Goal: Task Accomplishment & Management: Complete application form

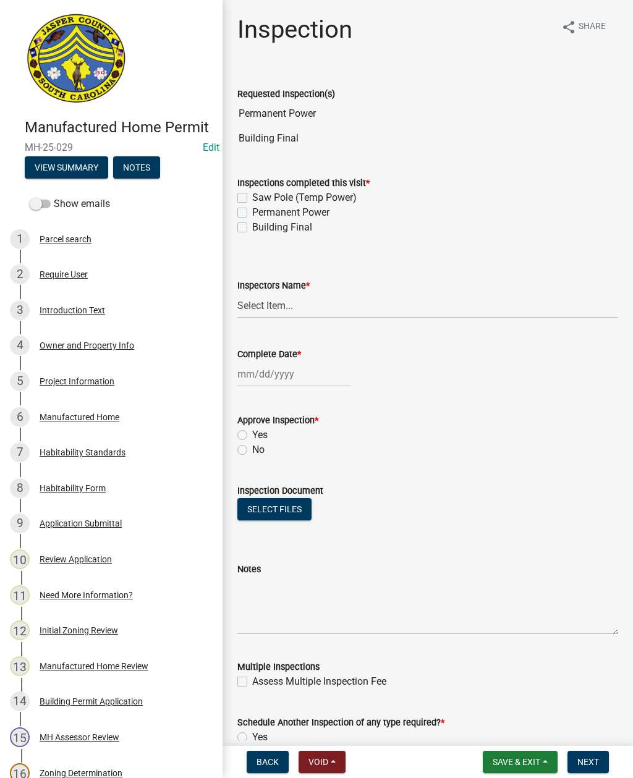
click at [252, 208] on label "Permanent Power" at bounding box center [290, 212] width 77 height 15
click at [252, 208] on input "Permanent Power" at bounding box center [256, 209] width 8 height 8
checkbox input "true"
checkbox input "false"
checkbox input "true"
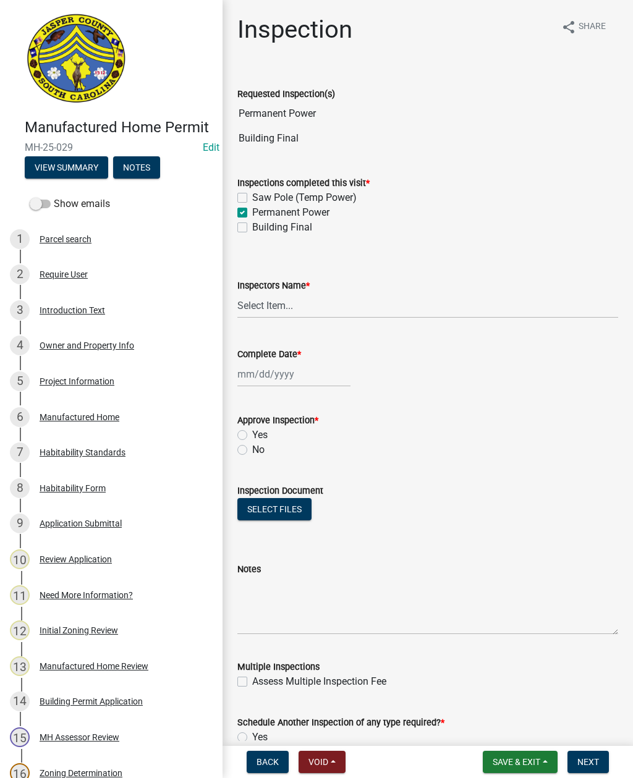
click at [252, 223] on label "Building Final" at bounding box center [282, 227] width 60 height 15
click at [252, 223] on input "Building Final" at bounding box center [256, 224] width 8 height 8
checkbox input "true"
checkbox input "false"
checkbox input "true"
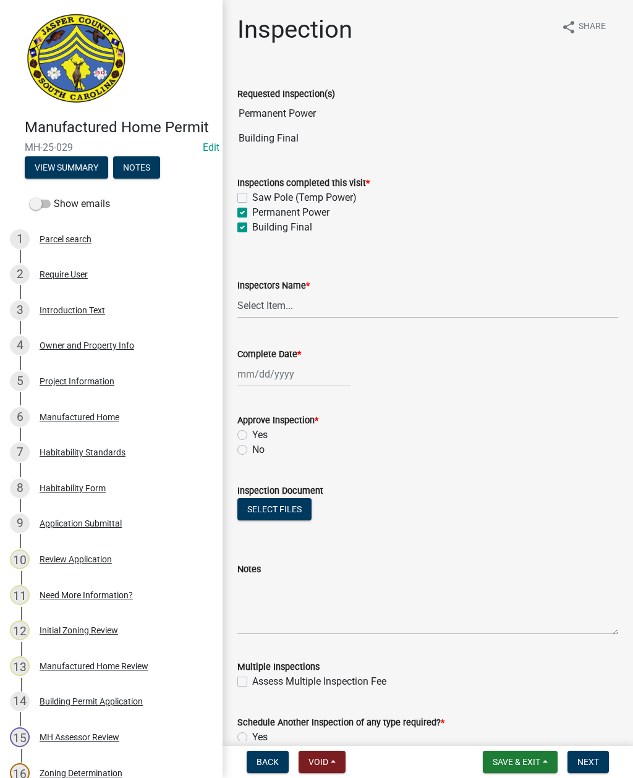
checkbox input "true"
click at [301, 304] on select "Select Item... [EMAIL_ADDRESS][DOMAIN_NAME] ([PERSON_NAME] ) rcampbell ([PERSON…" at bounding box center [427, 305] width 381 height 25
select select "2d9ba1e5-2fdd-4b15-98d0-073dcbeb5880"
click at [281, 373] on div at bounding box center [293, 374] width 113 height 25
select select "9"
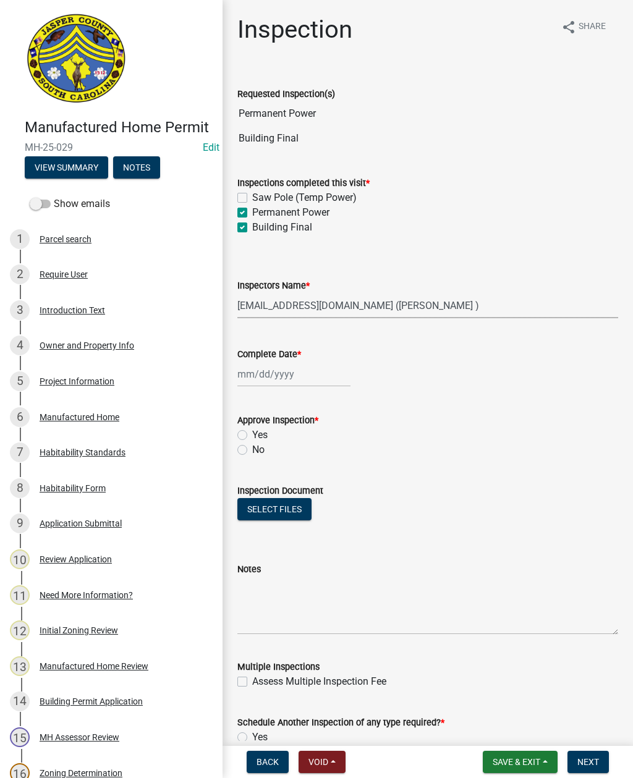
select select "2025"
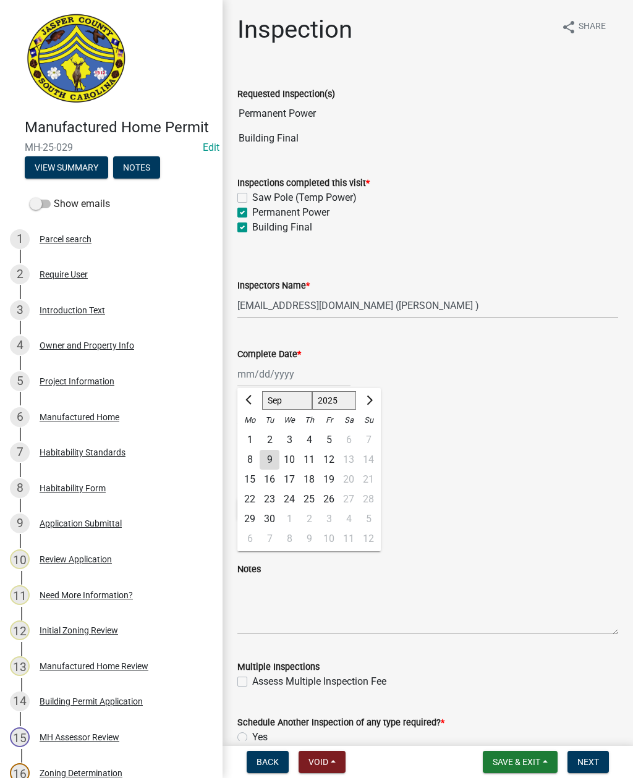
click at [271, 455] on div "9" at bounding box center [270, 460] width 20 height 20
type input "[DATE]"
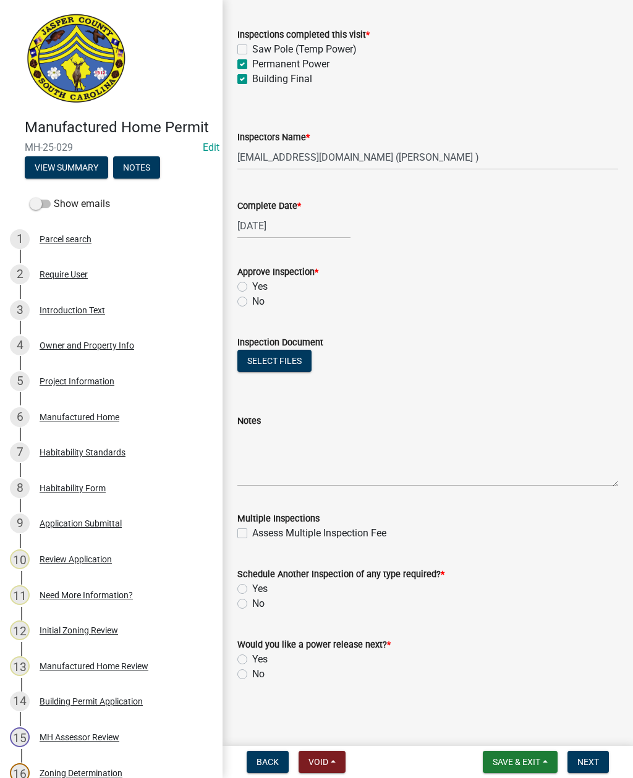
scroll to position [148, 0]
click at [252, 282] on label "Yes" at bounding box center [259, 286] width 15 height 15
click at [252, 282] on input "Yes" at bounding box center [256, 283] width 8 height 8
radio input "true"
click at [252, 604] on label "No" at bounding box center [258, 603] width 12 height 15
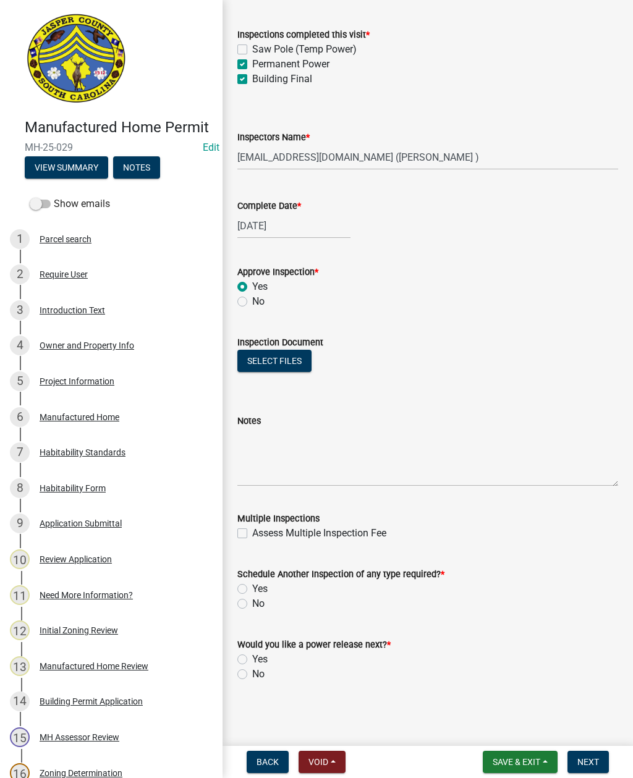
click at [252, 604] on input "No" at bounding box center [256, 600] width 8 height 8
radio input "true"
click at [252, 658] on label "Yes" at bounding box center [259, 659] width 15 height 15
click at [252, 658] on input "Yes" at bounding box center [256, 656] width 8 height 8
radio input "true"
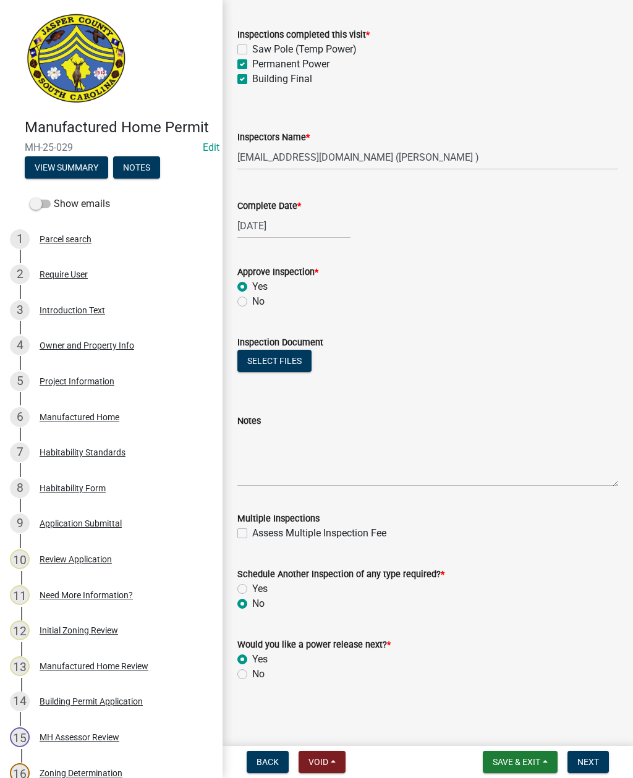
click at [580, 757] on span "Next" at bounding box center [588, 762] width 22 height 10
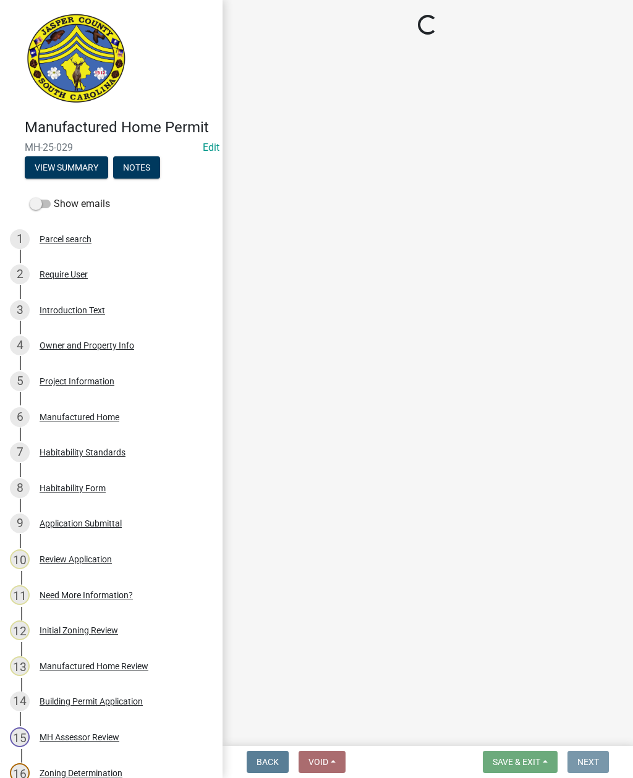
scroll to position [0, 0]
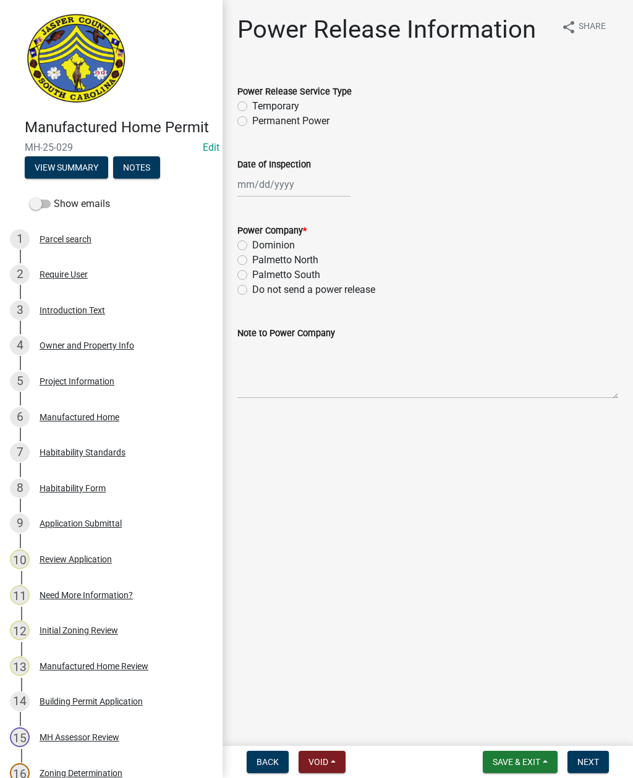
click at [252, 120] on label "Permanent Power" at bounding box center [290, 121] width 77 height 15
click at [252, 120] on input "Permanent Power" at bounding box center [256, 118] width 8 height 8
radio input "true"
click at [274, 185] on div at bounding box center [293, 184] width 113 height 25
select select "9"
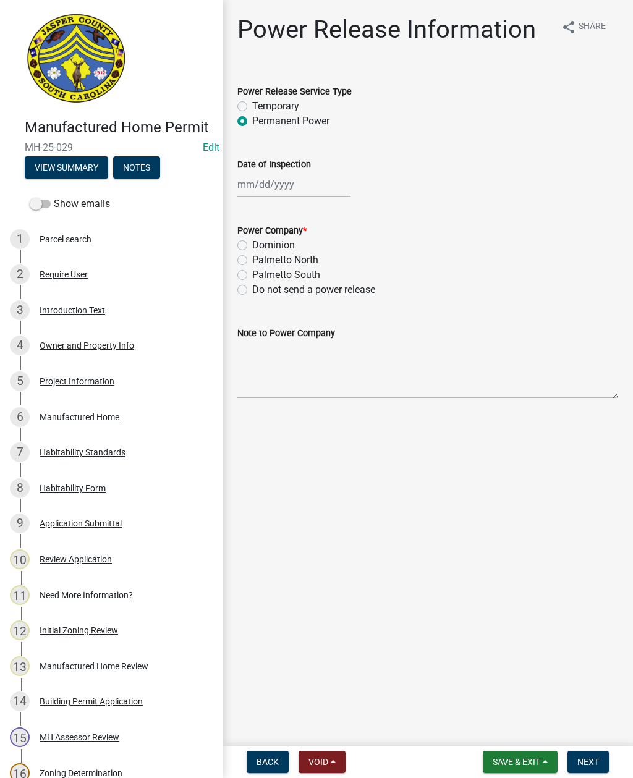
select select "2025"
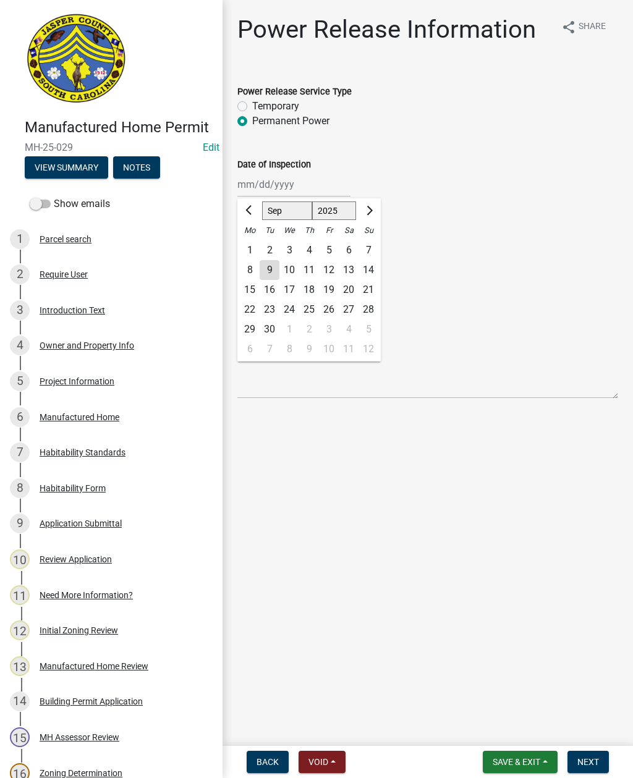
click at [265, 266] on div "9" at bounding box center [270, 270] width 20 height 20
type input "[DATE]"
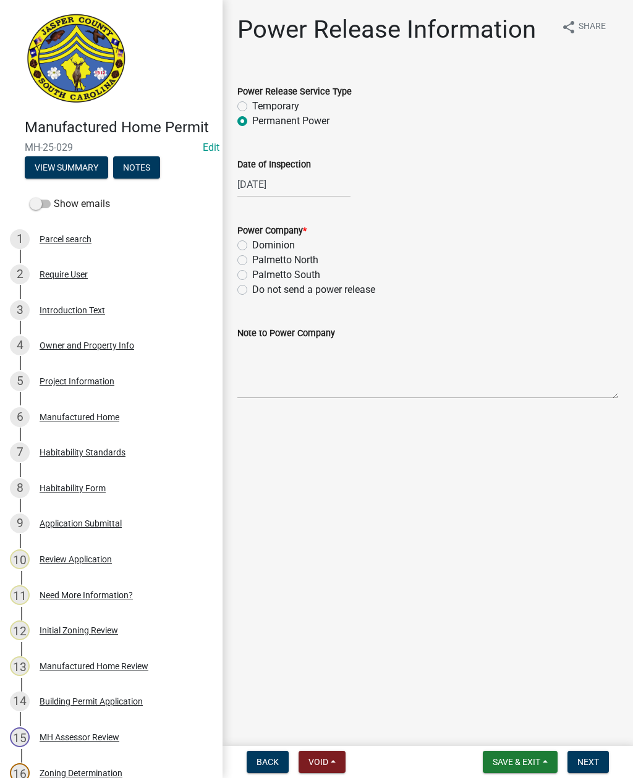
click at [252, 255] on label "Palmetto North" at bounding box center [285, 260] width 66 height 15
click at [252, 255] on input "Palmetto North" at bounding box center [256, 257] width 8 height 8
radio input "true"
click at [324, 378] on textarea "Note to Power Company" at bounding box center [427, 369] width 381 height 58
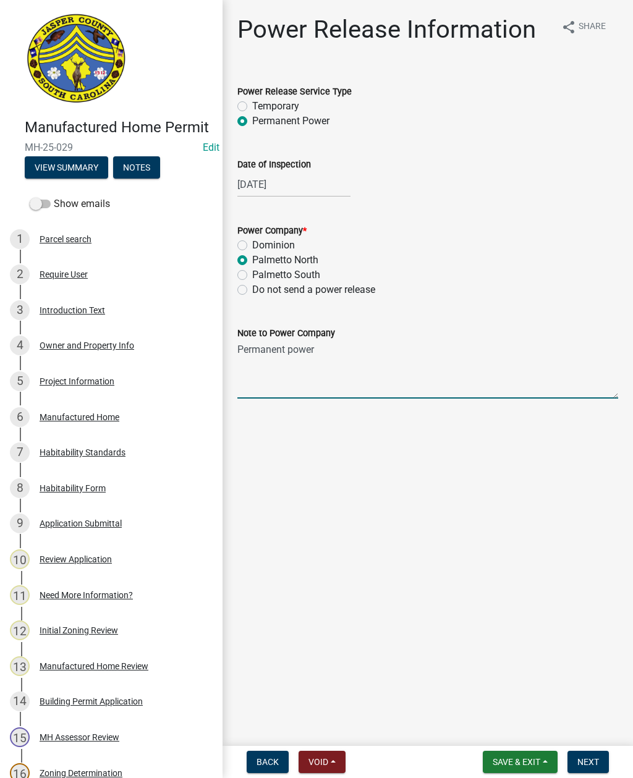
type textarea "Permanent power for mobile home"
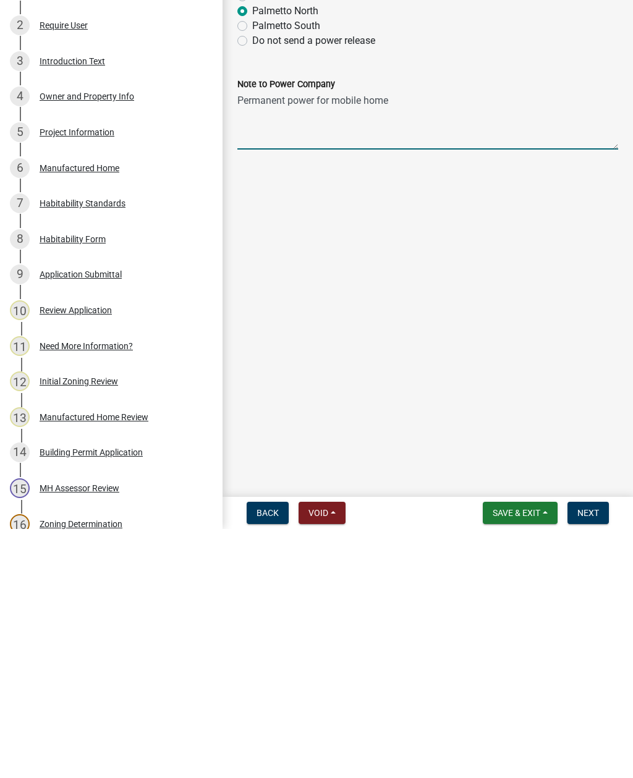
click at [586, 757] on span "Next" at bounding box center [588, 762] width 22 height 10
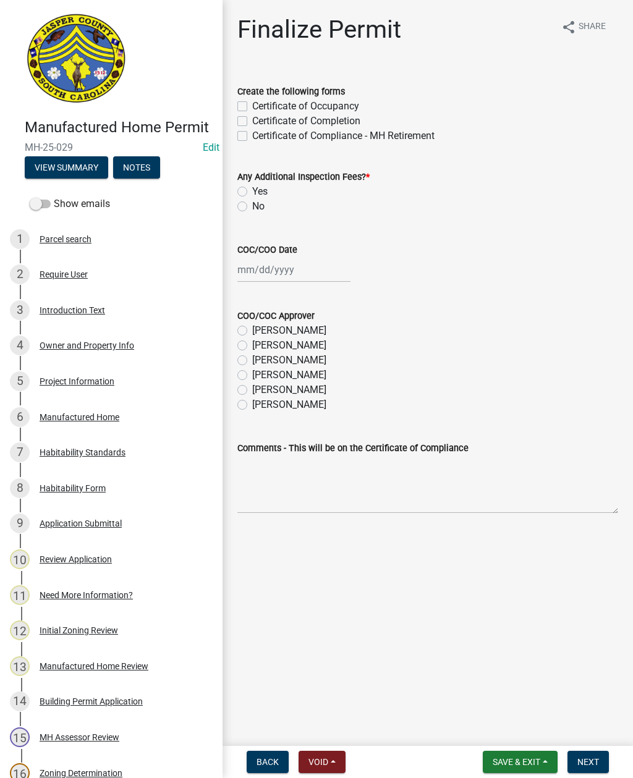
click at [252, 105] on label "Certificate of Occupancy" at bounding box center [305, 106] width 107 height 15
click at [252, 105] on input "Certificate of Occupancy" at bounding box center [256, 103] width 8 height 8
checkbox input "true"
checkbox input "false"
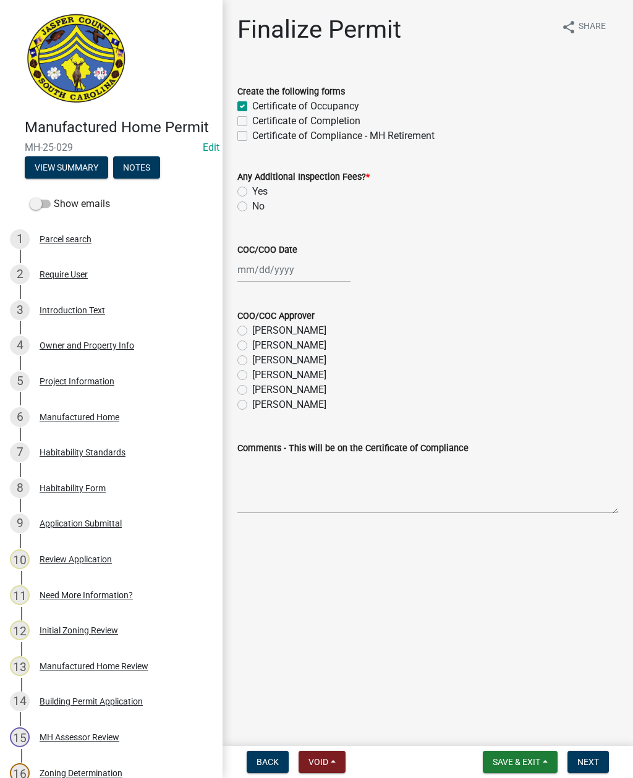
click at [252, 204] on label "No" at bounding box center [258, 206] width 12 height 15
click at [252, 204] on input "No" at bounding box center [256, 203] width 8 height 8
radio input "true"
click at [266, 266] on div at bounding box center [293, 269] width 113 height 25
select select "9"
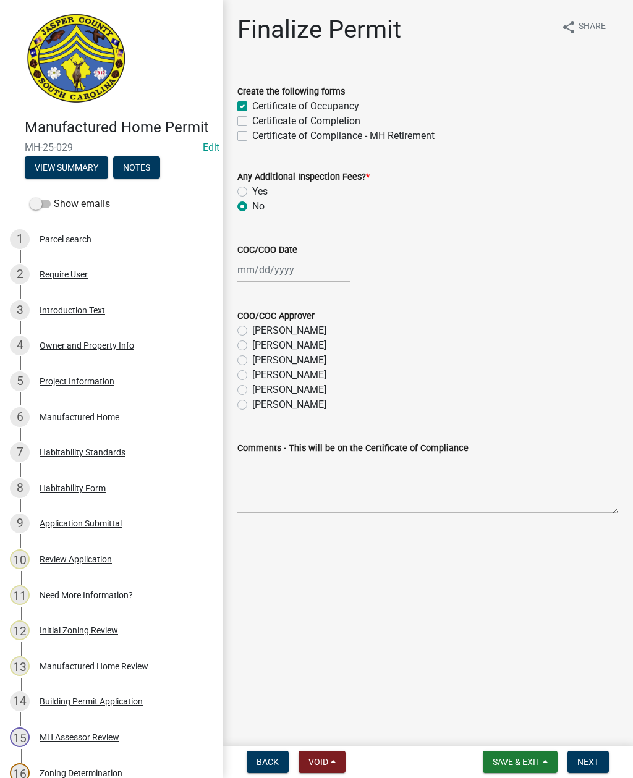
select select "2025"
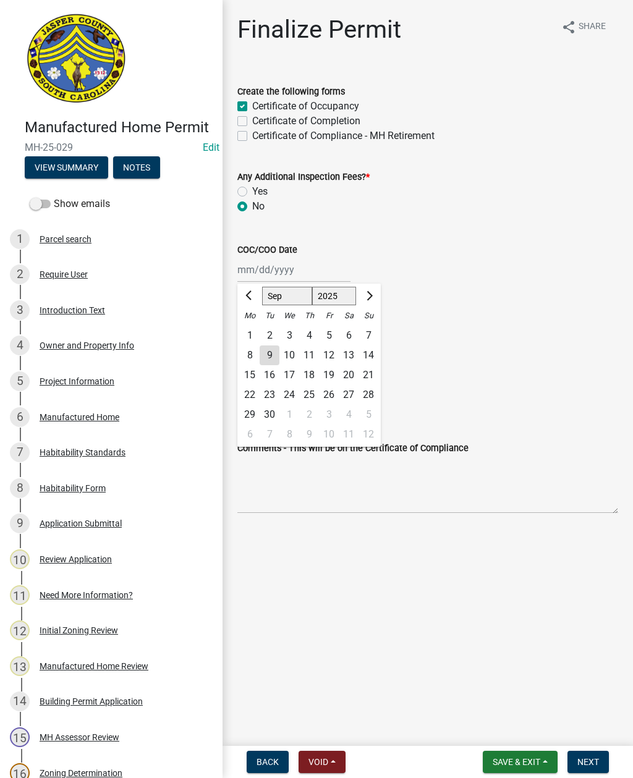
click at [268, 353] on div "9" at bounding box center [270, 355] width 20 height 20
type input "[DATE]"
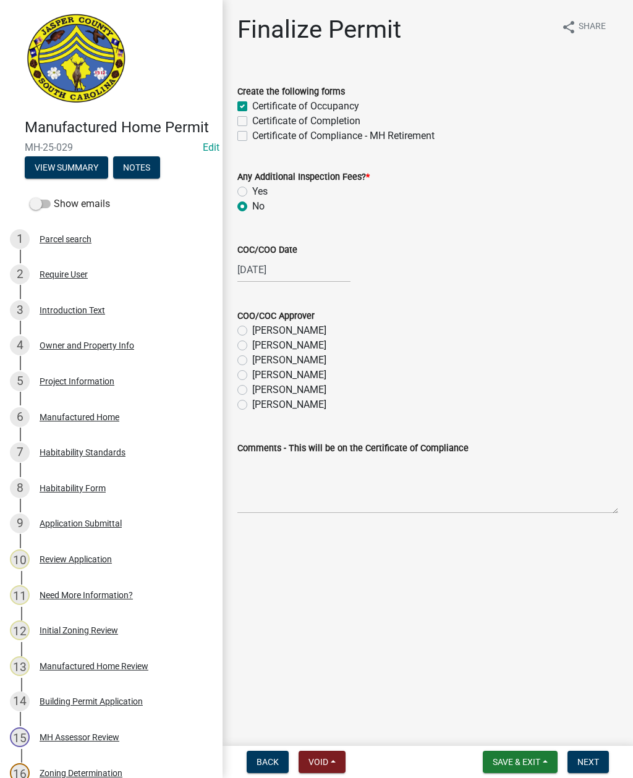
click at [252, 387] on label "Ryan Campbell" at bounding box center [289, 390] width 74 height 15
click at [252, 387] on input "Ryan Campbell" at bounding box center [256, 387] width 8 height 8
radio input "true"
click at [597, 759] on span "Next" at bounding box center [588, 762] width 22 height 10
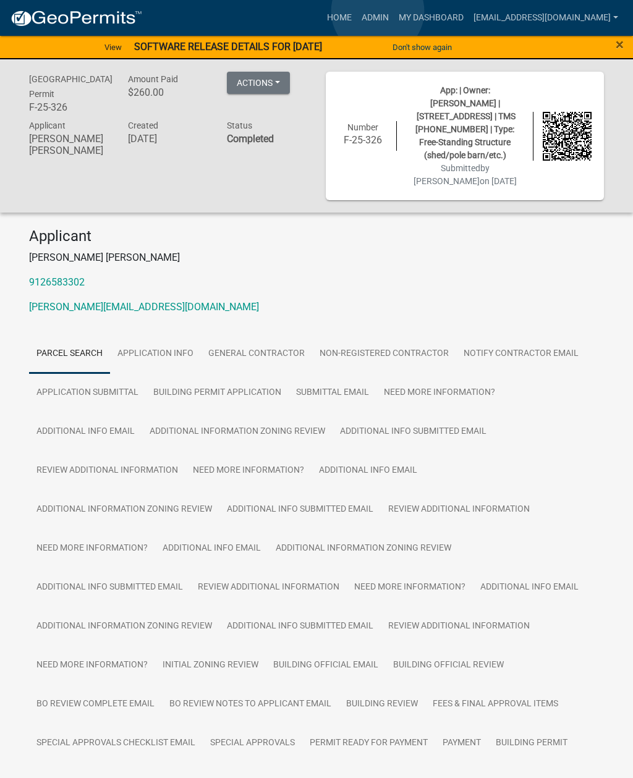
click at [378, 12] on link "Admin" at bounding box center [375, 17] width 37 height 23
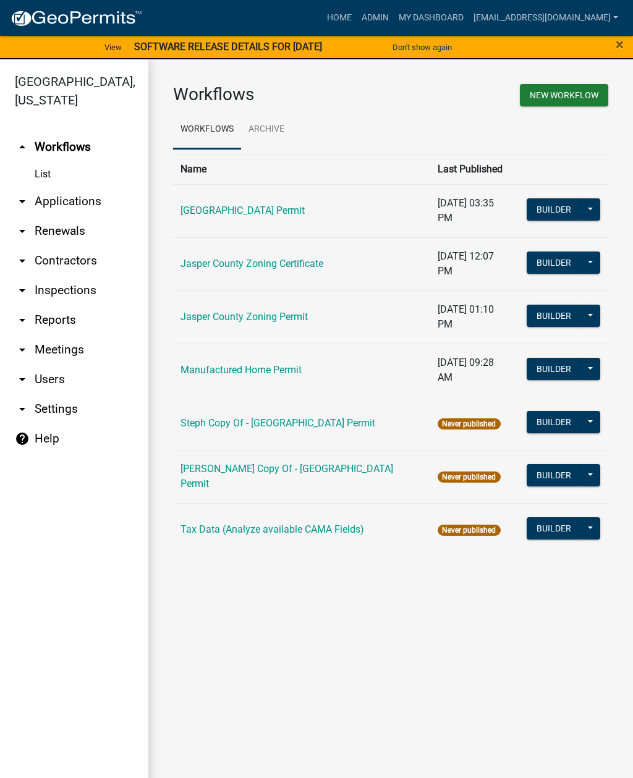
click at [77, 201] on link "arrow_drop_down Applications" at bounding box center [74, 202] width 148 height 30
click at [83, 202] on link "arrow_drop_down Applications" at bounding box center [74, 202] width 148 height 30
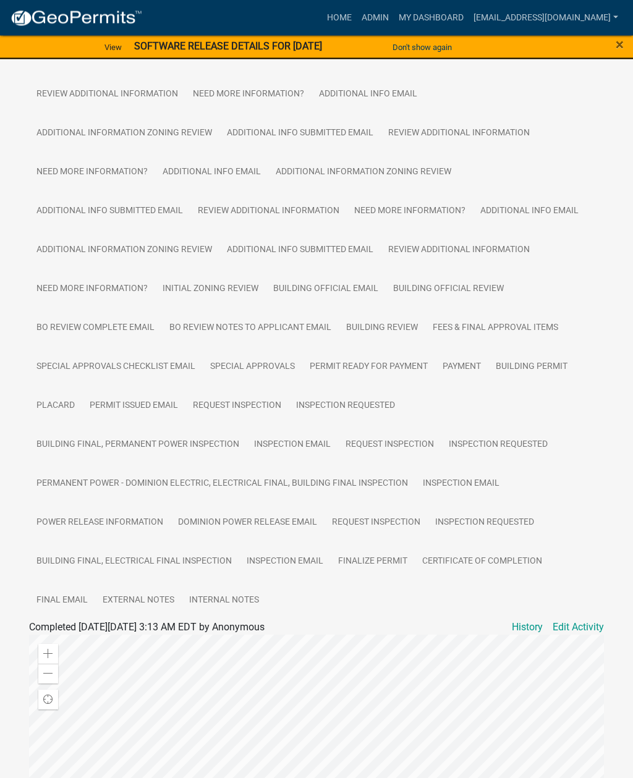
scroll to position [384, 0]
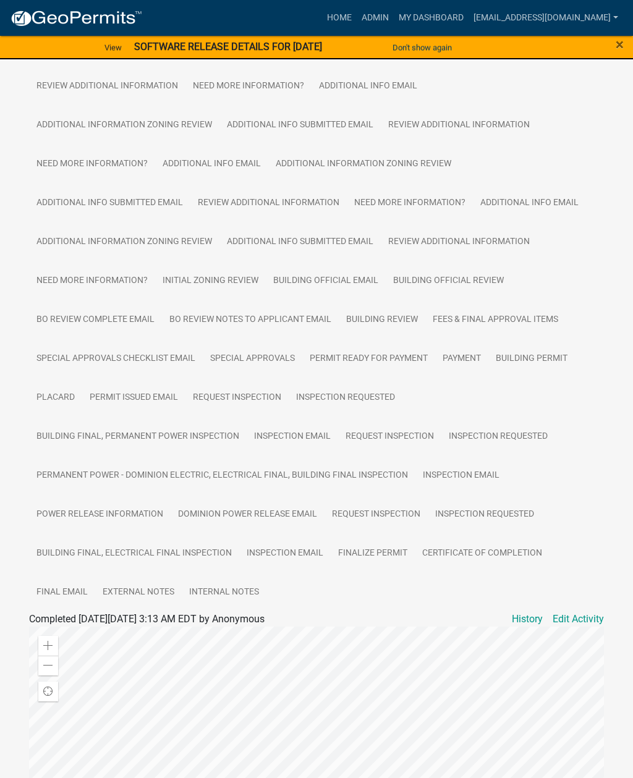
click at [582, 614] on link "Edit Activity" at bounding box center [577, 619] width 51 height 15
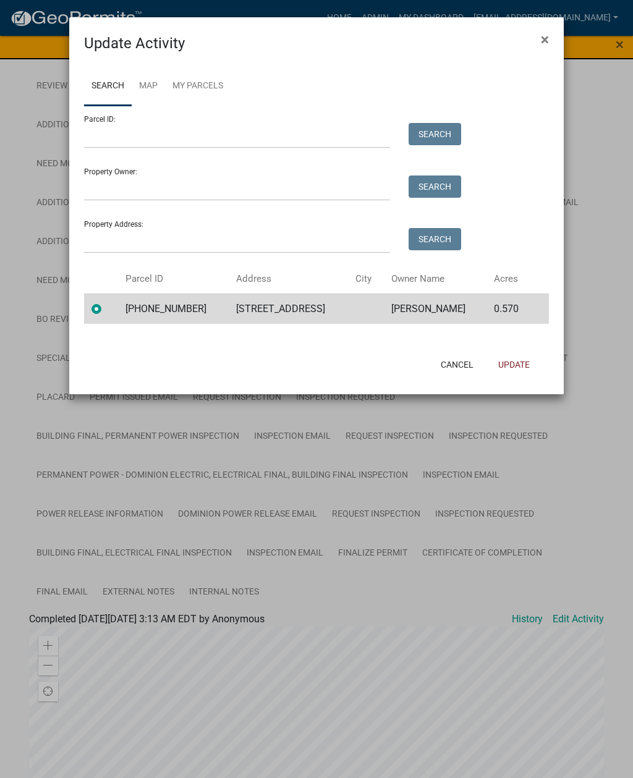
click at [592, 539] on ngb-modal-window "Update Activity × Search Map My Parcels Parcel ID: Search Property Owner: Searc…" at bounding box center [316, 389] width 633 height 778
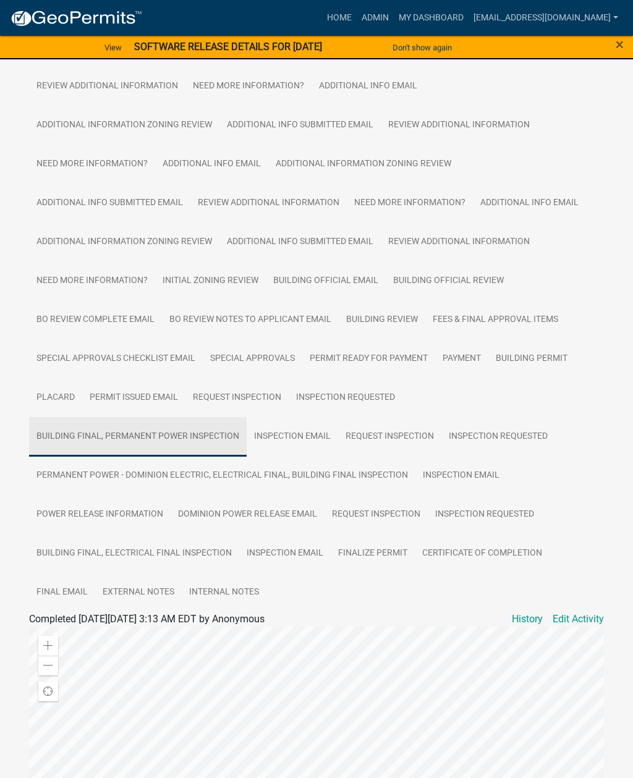
click at [166, 435] on link "Building Final, Permanent Power Inspection" at bounding box center [138, 437] width 218 height 40
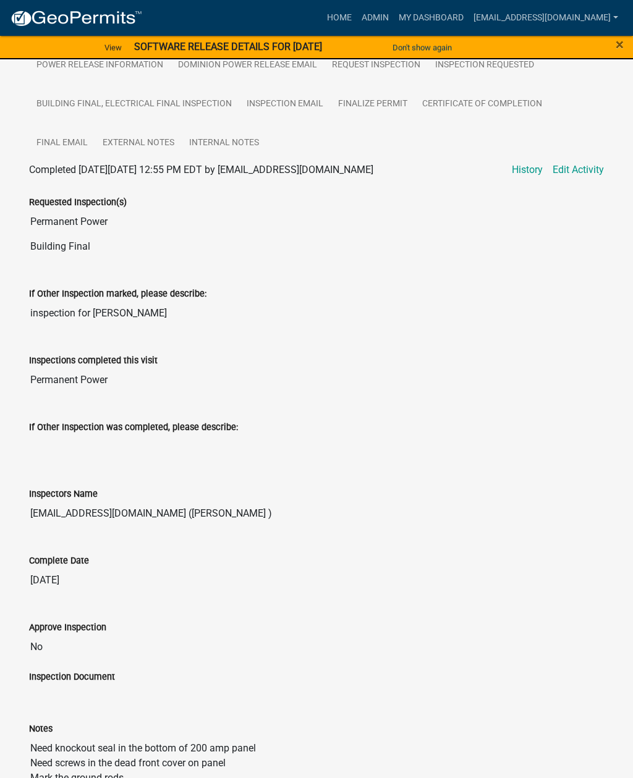
scroll to position [832, 0]
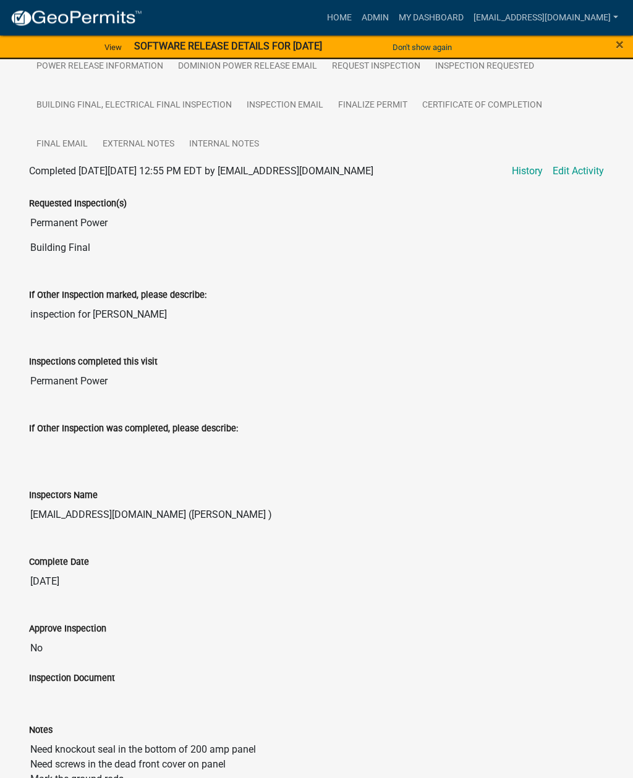
click at [577, 165] on link "Edit Activity" at bounding box center [577, 171] width 51 height 15
select select "2d9ba1e5-2fdd-4b15-98d0-073dcbeb5880"
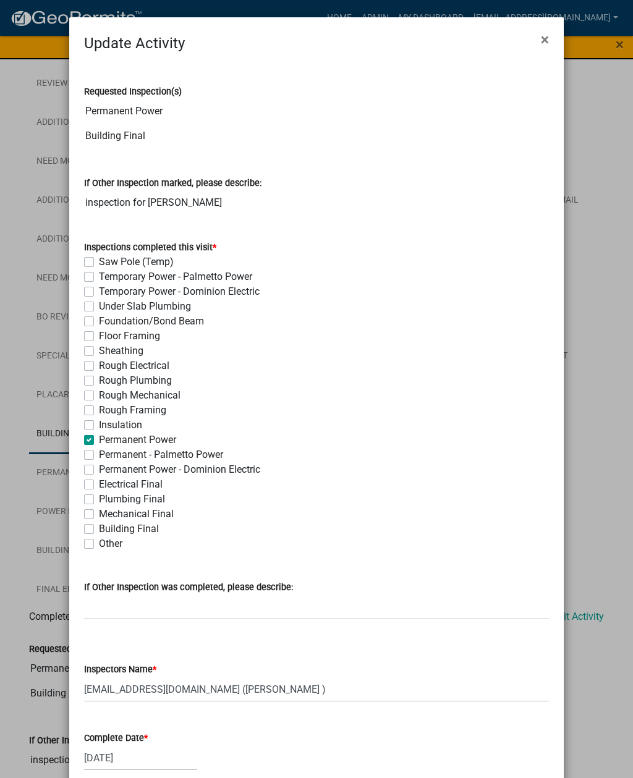
scroll to position [386, 0]
click at [544, 33] on span "×" at bounding box center [545, 39] width 8 height 17
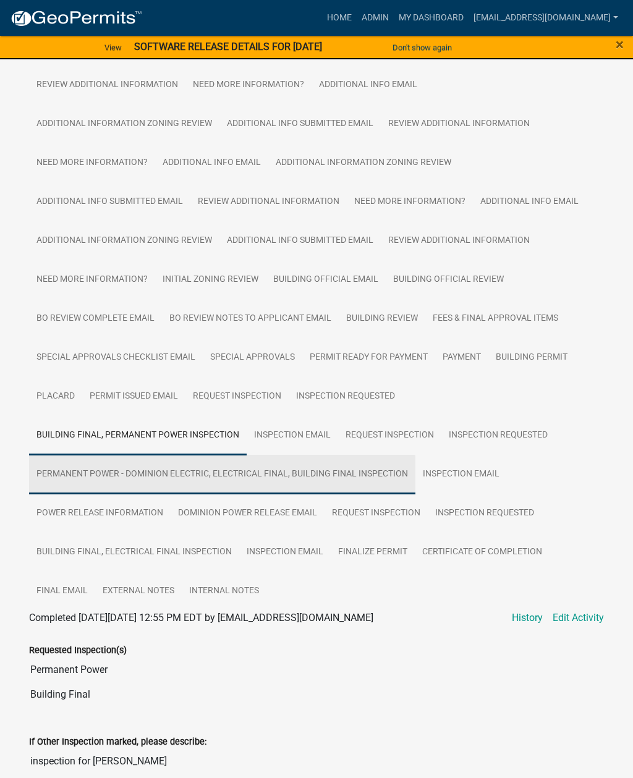
click at [142, 470] on link "Permanent Power - Dominion Electric, Electrical Final, Building Final Inspection" at bounding box center [222, 475] width 386 height 40
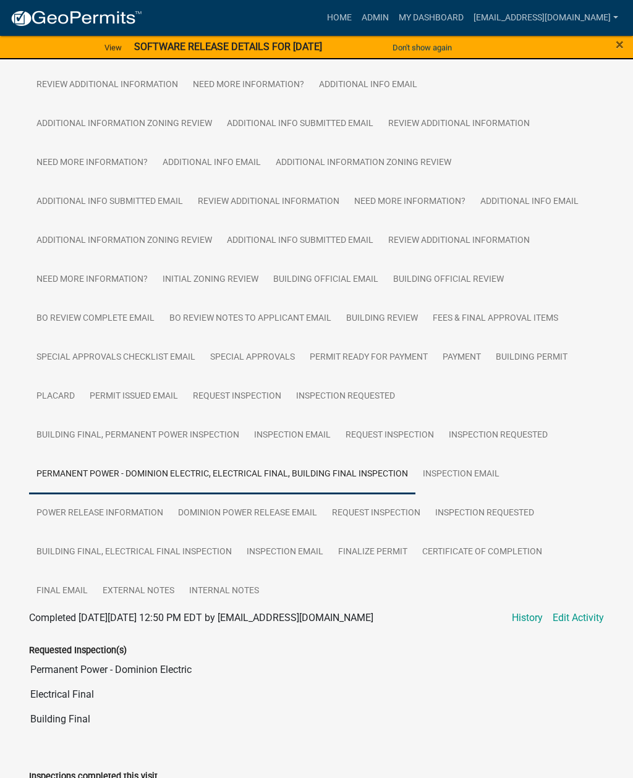
click at [586, 615] on link "Edit Activity" at bounding box center [577, 618] width 51 height 15
select select "2d9ba1e5-2fdd-4b15-98d0-073dcbeb5880"
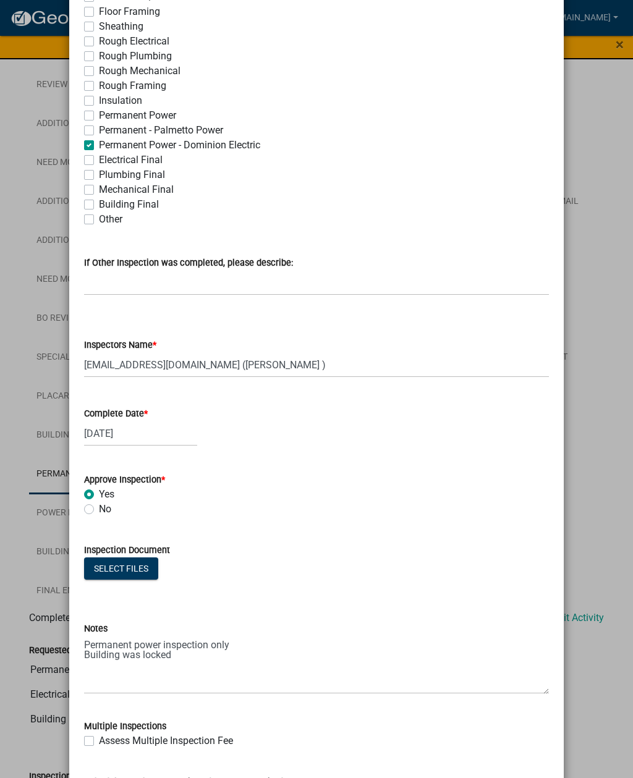
scroll to position [293, 0]
click at [131, 427] on div "08/13/2025" at bounding box center [140, 432] width 113 height 25
select select "8"
select select "2025"
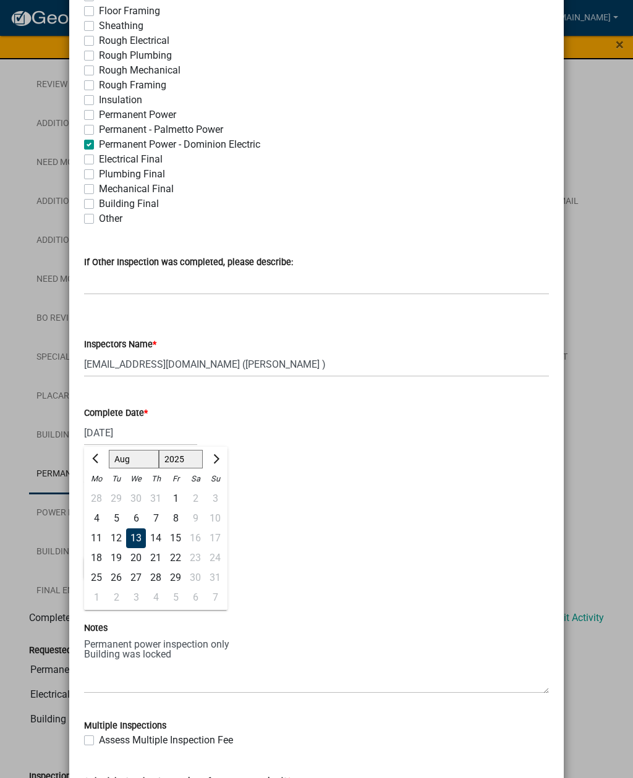
click at [134, 536] on div "13" at bounding box center [136, 538] width 20 height 20
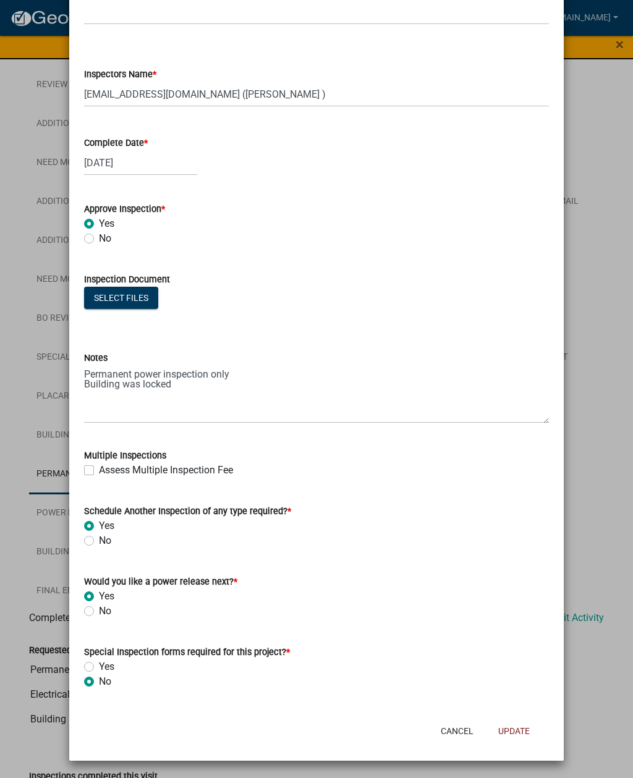
scroll to position [563, 0]
click at [503, 734] on button "Update" at bounding box center [513, 731] width 51 height 22
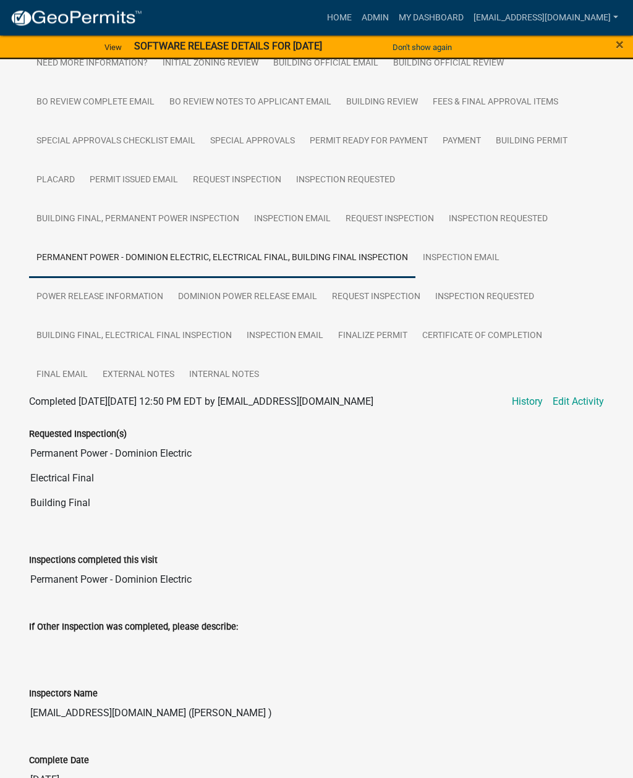
scroll to position [602, 0]
click at [281, 292] on link "Dominion Power Release Email" at bounding box center [248, 297] width 154 height 40
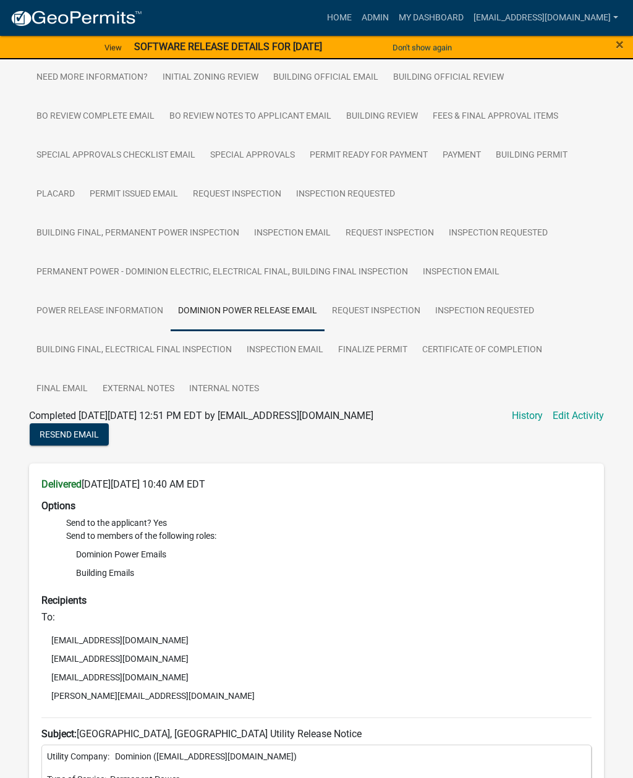
scroll to position [587, 0]
click at [573, 419] on link "Edit Activity" at bounding box center [577, 416] width 51 height 15
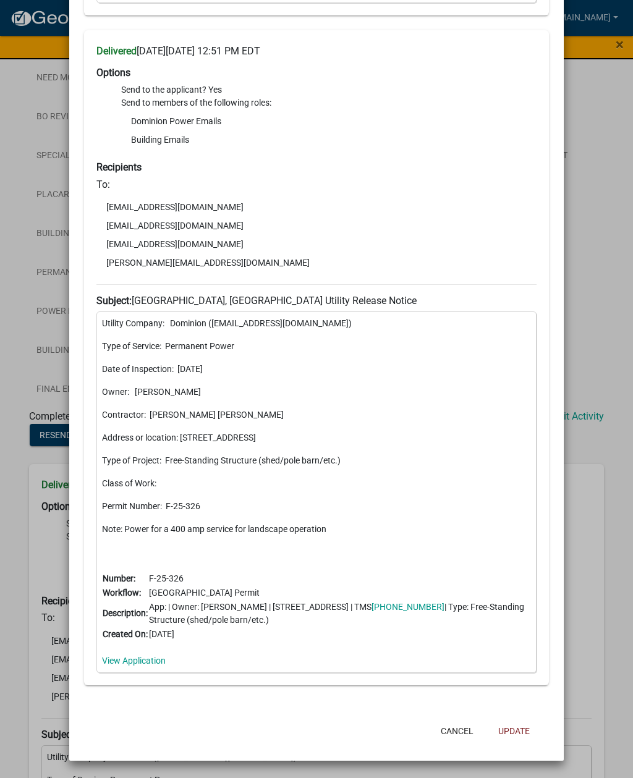
scroll to position [745, 0]
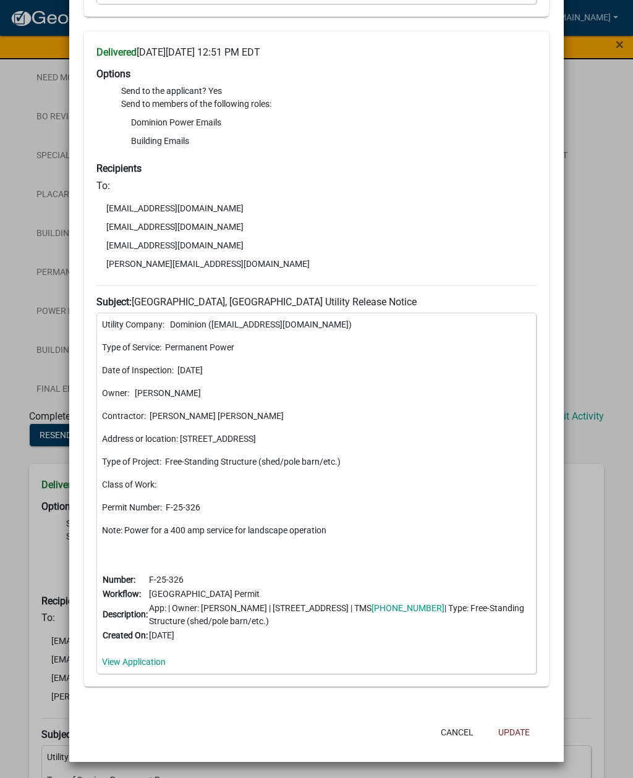
click at [498, 502] on p "Permit Number: F-25-326" at bounding box center [316, 507] width 429 height 13
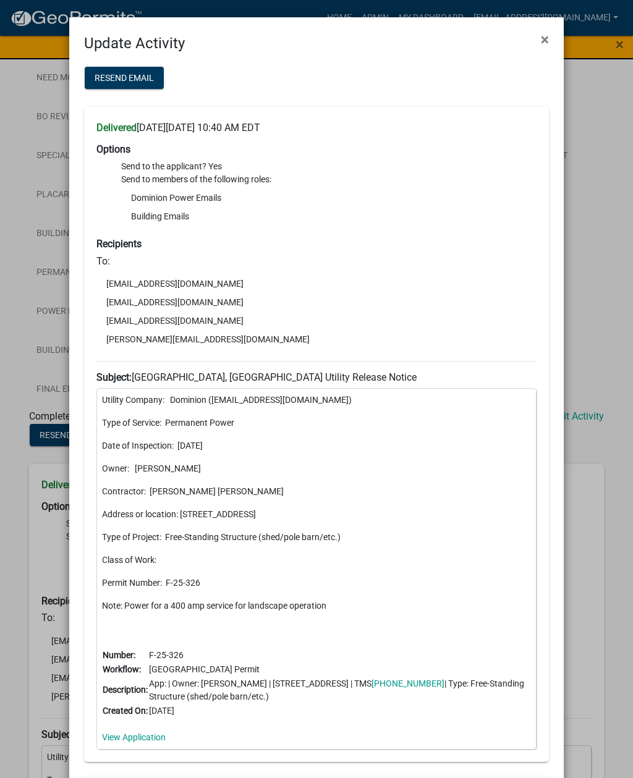
scroll to position [0, 0]
click at [544, 38] on span "×" at bounding box center [545, 39] width 8 height 17
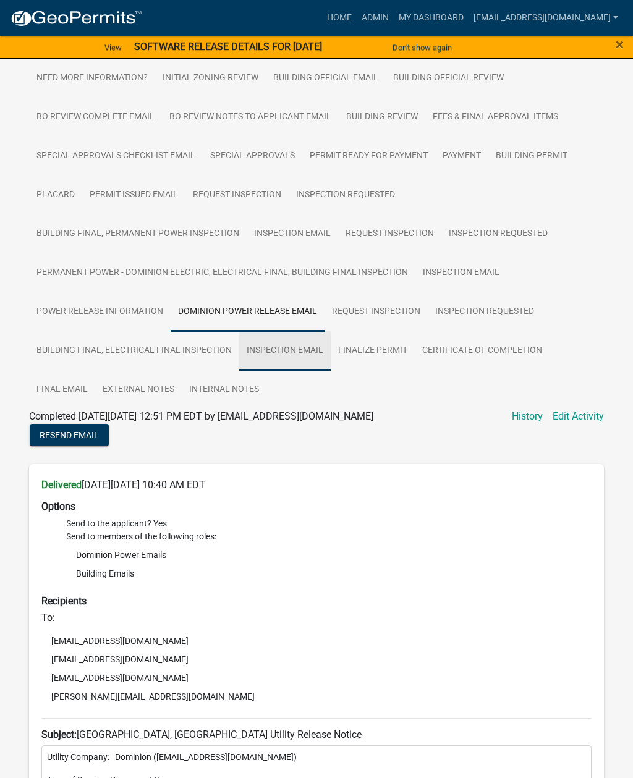
click at [297, 344] on link "Inspection Email" at bounding box center [284, 351] width 91 height 40
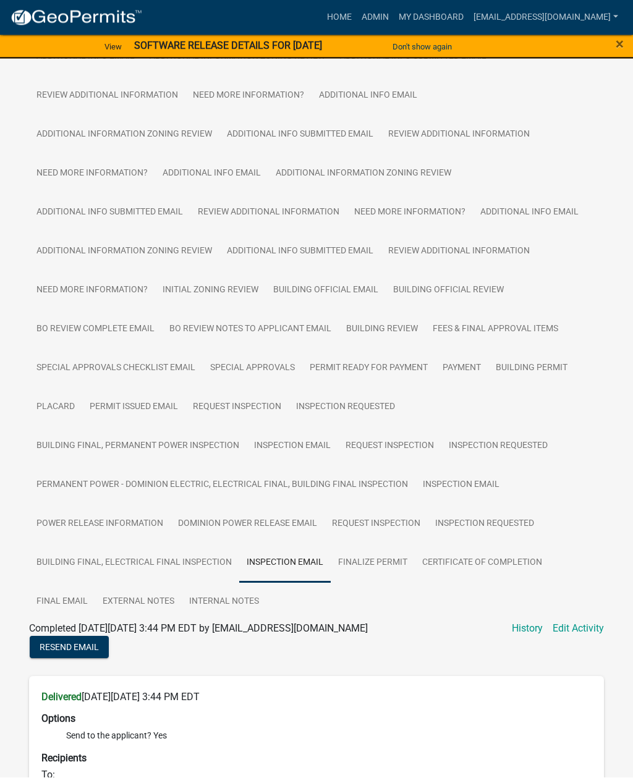
scroll to position [378, 0]
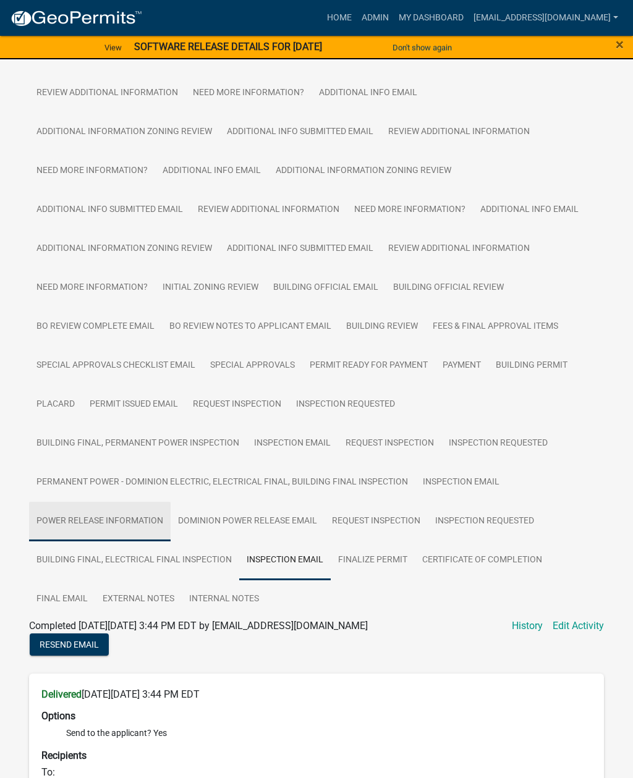
click at [125, 520] on link "Power Release Information" at bounding box center [100, 522] width 142 height 40
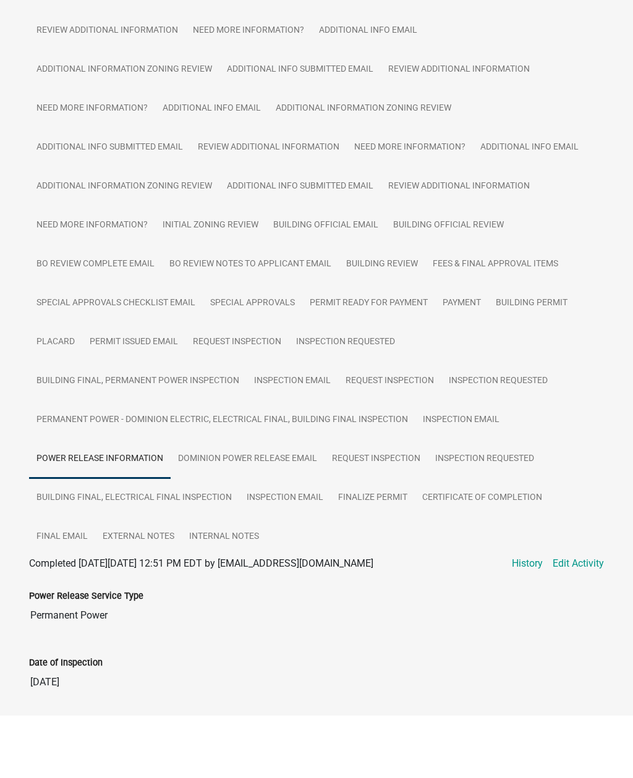
scroll to position [571, 0]
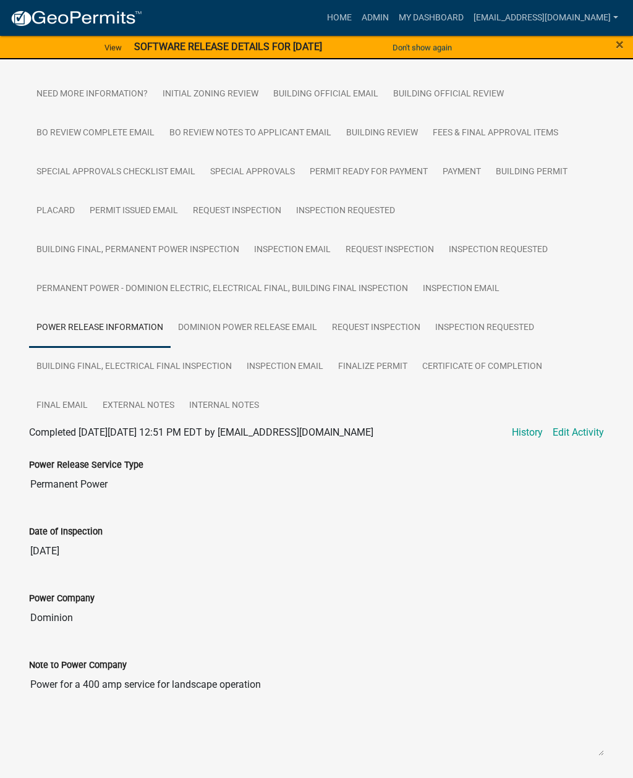
click at [582, 427] on link "Edit Activity" at bounding box center [577, 432] width 51 height 15
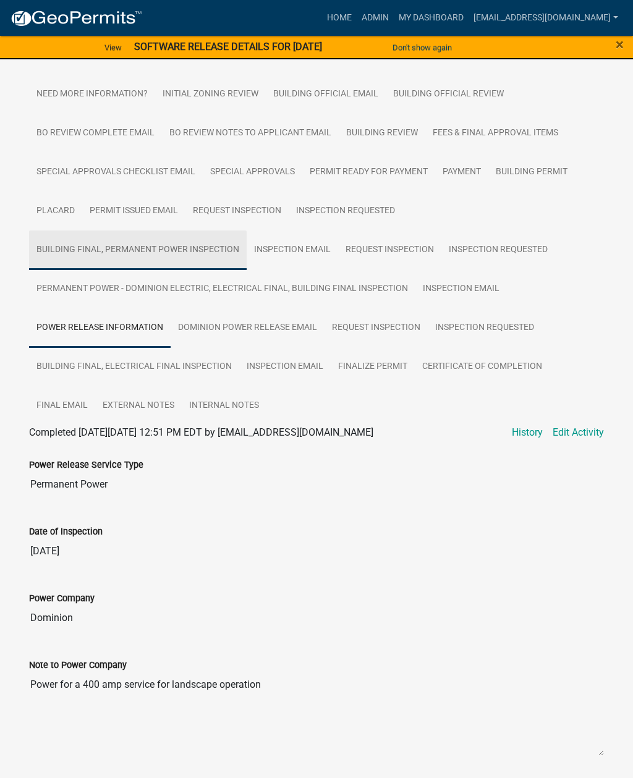
click at [188, 250] on link "Building Final, Permanent Power Inspection" at bounding box center [138, 250] width 218 height 40
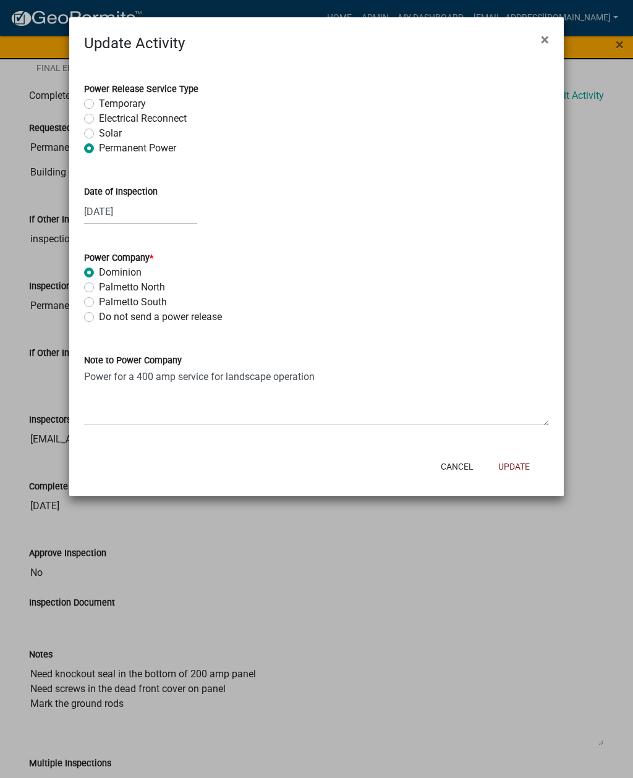
scroll to position [907, 0]
click at [145, 207] on div "08/13/2025" at bounding box center [140, 211] width 113 height 25
select select "8"
select select "2025"
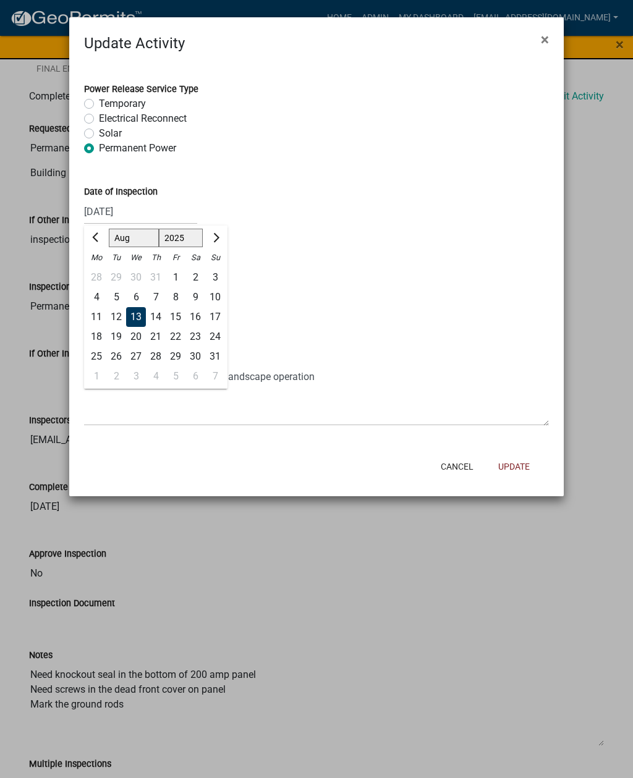
click at [211, 235] on button "Next month" at bounding box center [215, 238] width 15 height 20
select select "9"
click at [112, 294] on div "9" at bounding box center [116, 297] width 20 height 20
type input "[DATE]"
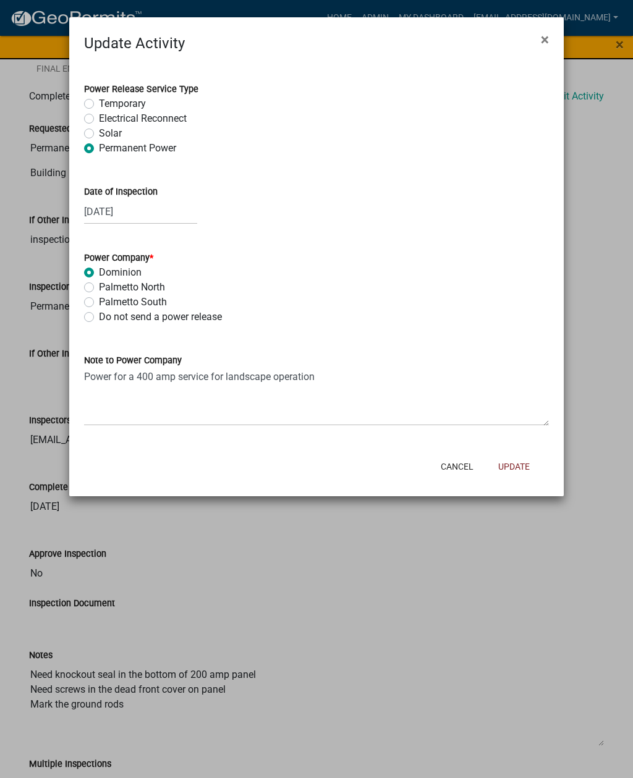
click at [519, 467] on button "Update" at bounding box center [513, 466] width 51 height 22
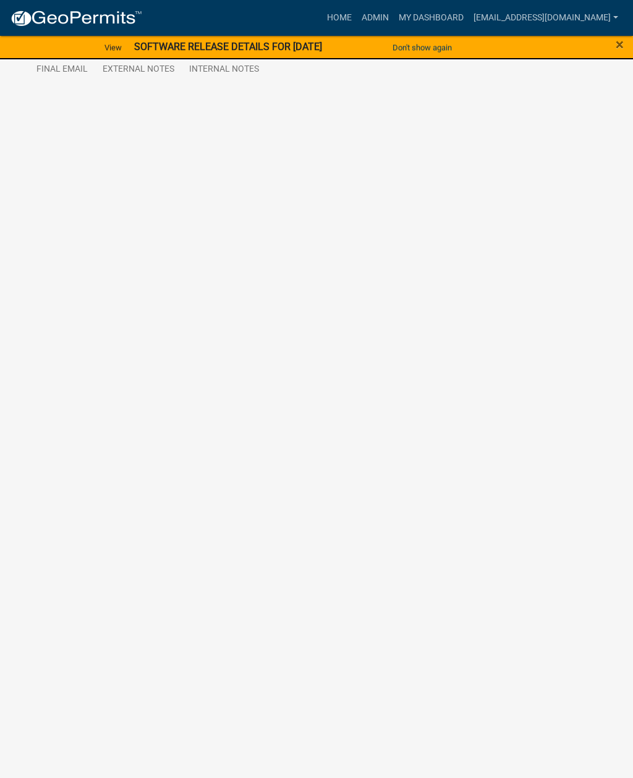
scroll to position [432, 0]
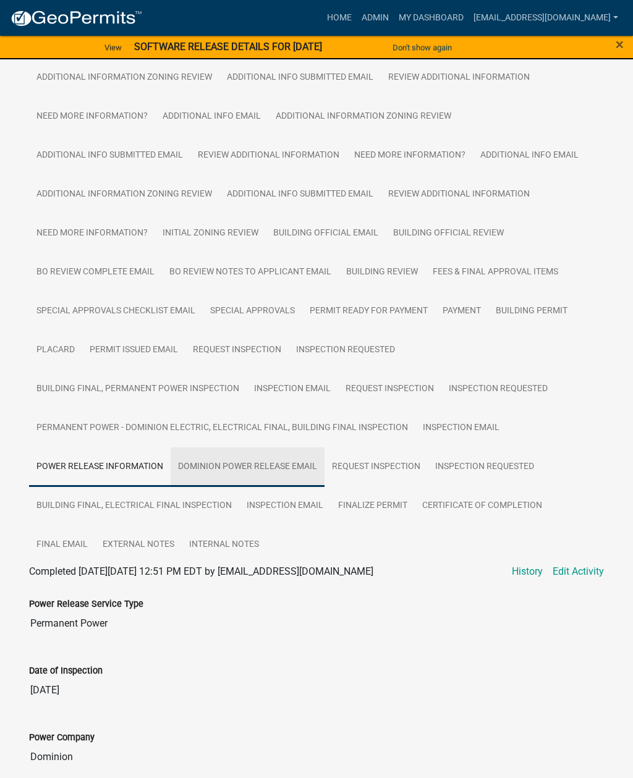
click at [271, 465] on link "Dominion Power Release Email" at bounding box center [248, 467] width 154 height 40
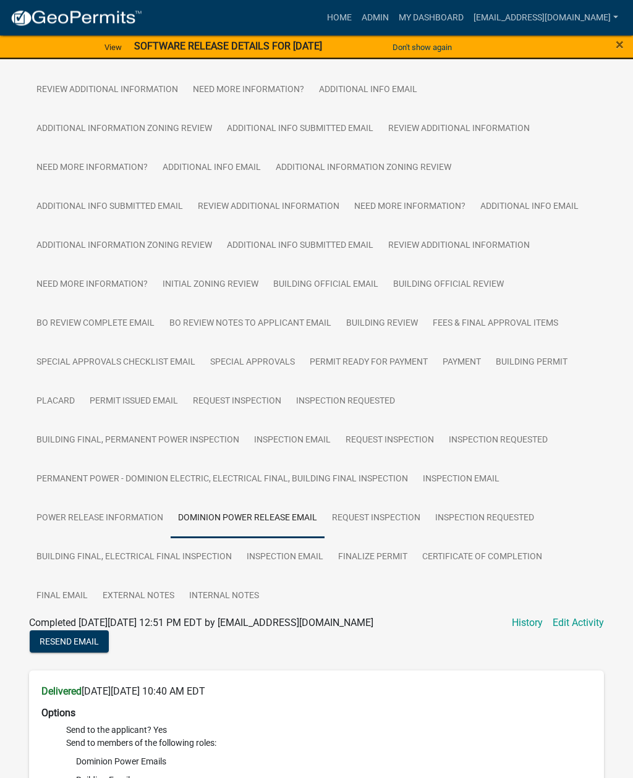
scroll to position [375, 0]
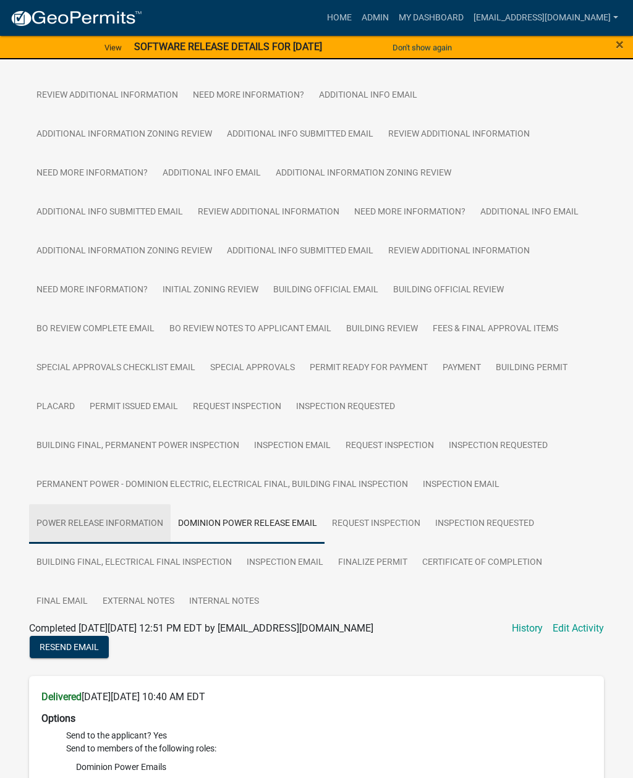
click at [105, 523] on link "Power Release Information" at bounding box center [100, 524] width 142 height 40
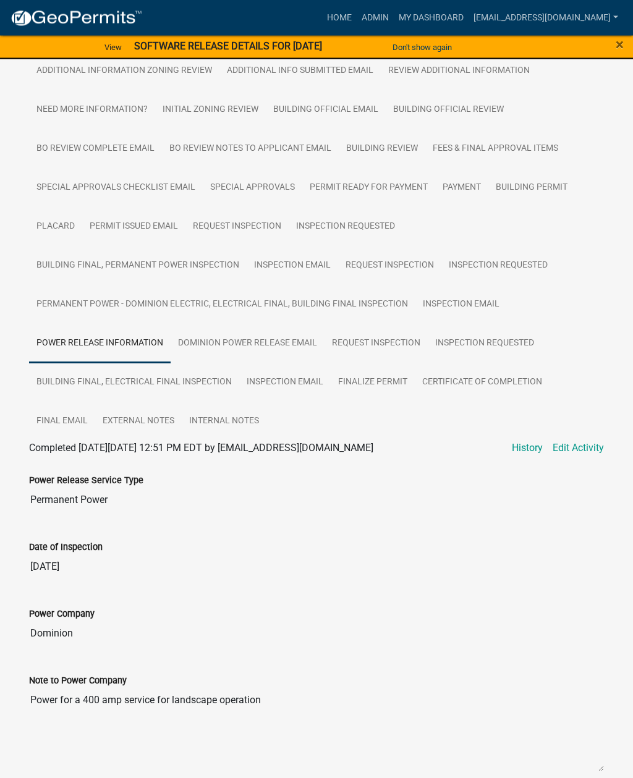
scroll to position [571, 0]
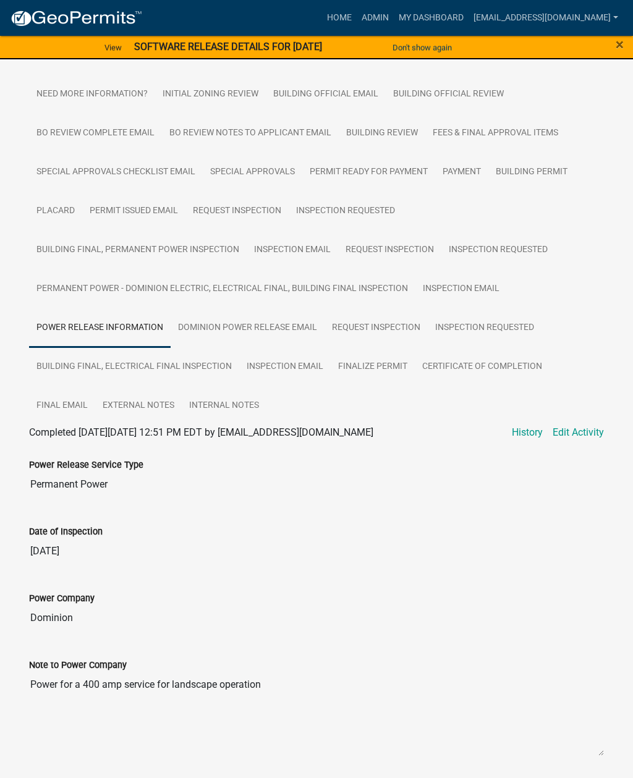
click at [581, 428] on link "Edit Activity" at bounding box center [577, 432] width 51 height 15
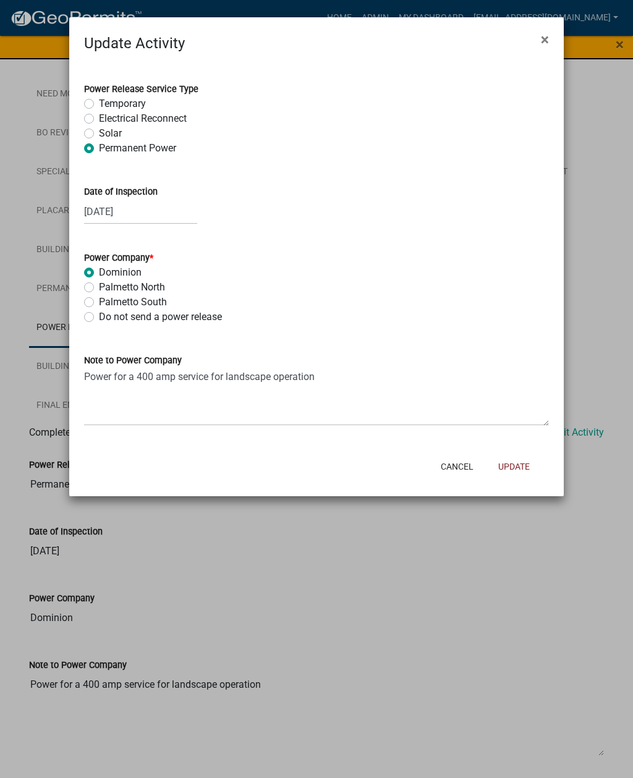
click at [518, 461] on button "Update" at bounding box center [513, 466] width 51 height 22
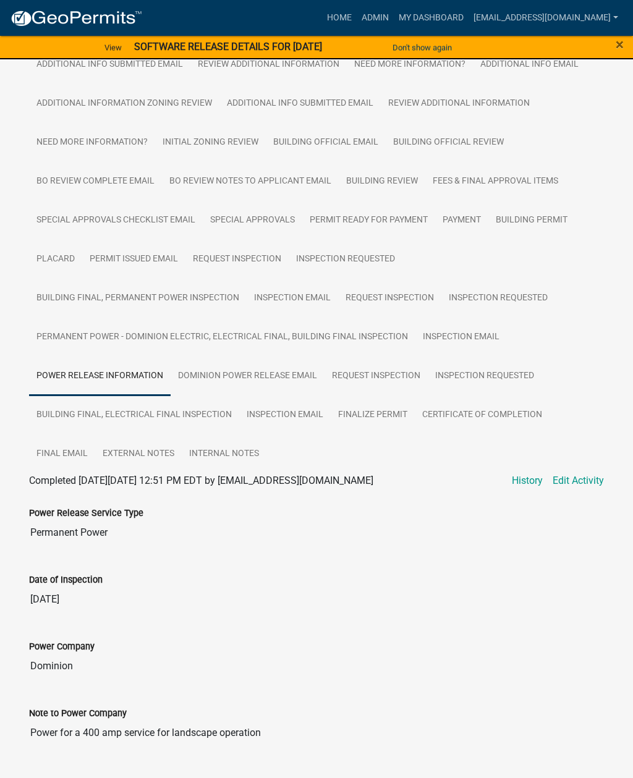
scroll to position [519, 0]
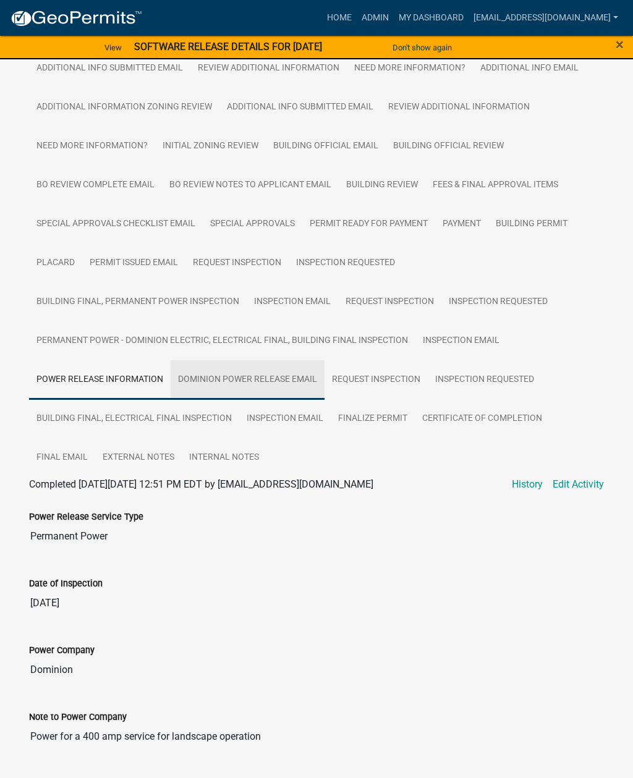
click at [277, 373] on link "Dominion Power Release Email" at bounding box center [248, 380] width 154 height 40
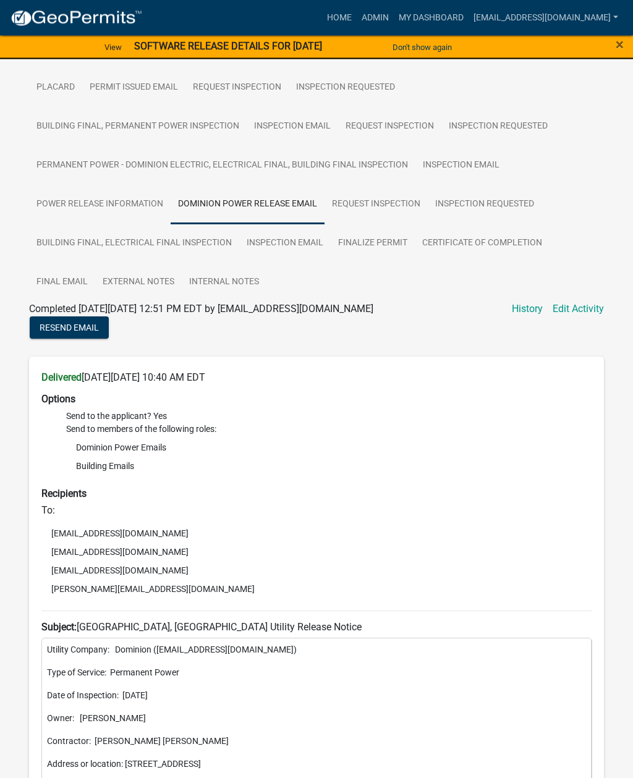
scroll to position [695, 0]
click at [575, 302] on link "Edit Activity" at bounding box center [577, 309] width 51 height 15
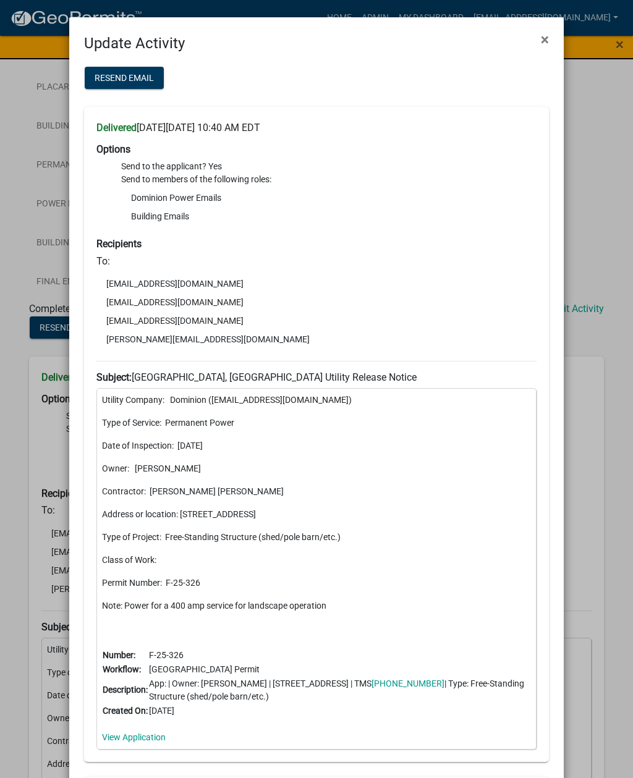
scroll to position [0, 0]
click at [539, 37] on button "×" at bounding box center [545, 39] width 28 height 35
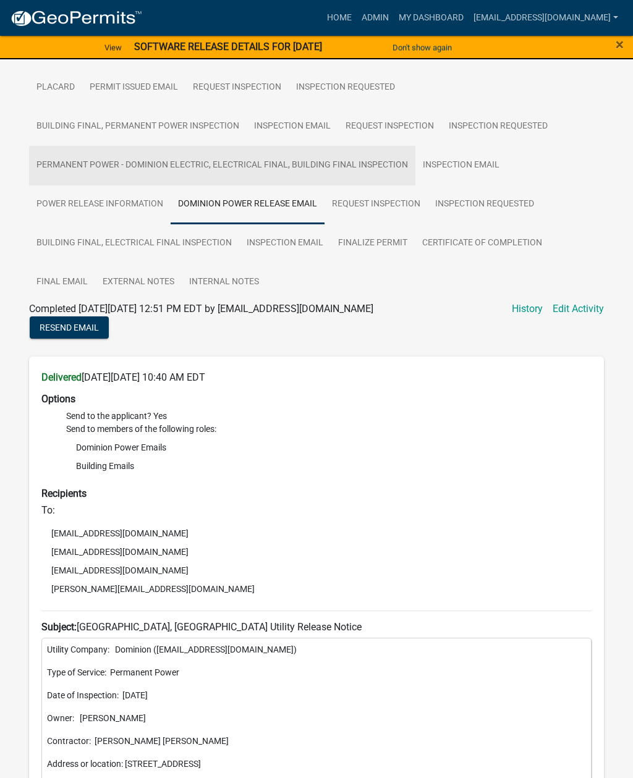
click at [247, 158] on link "Permanent Power - Dominion Electric, Electrical Final, Building Final Inspection" at bounding box center [222, 166] width 386 height 40
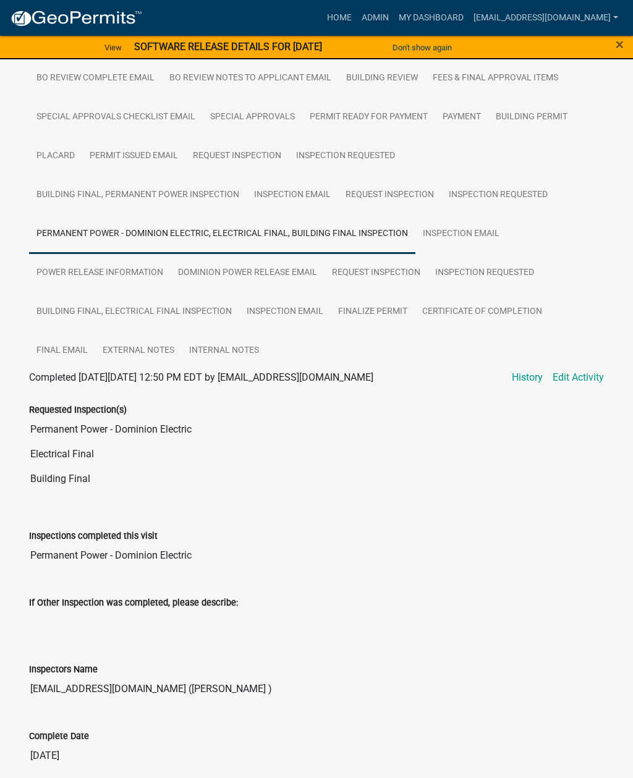
scroll to position [624, 0]
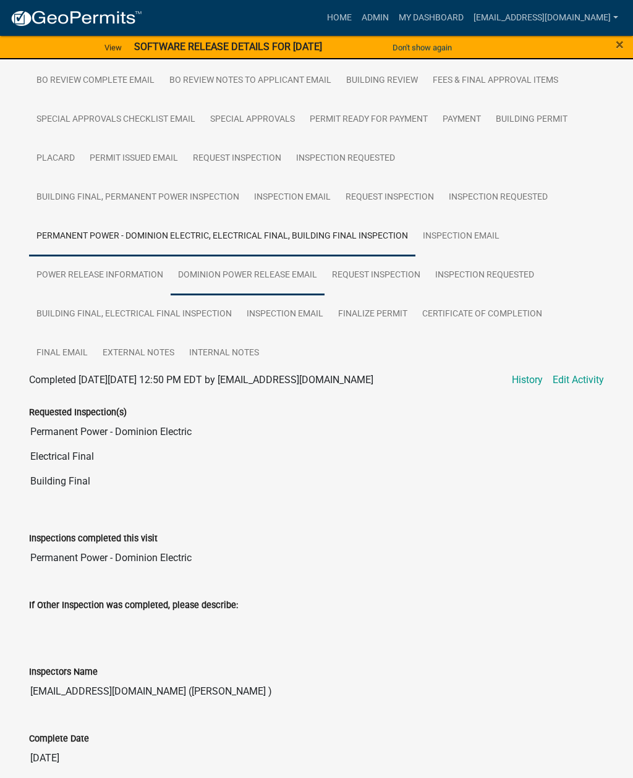
click at [264, 277] on link "Dominion Power Release Email" at bounding box center [248, 276] width 154 height 40
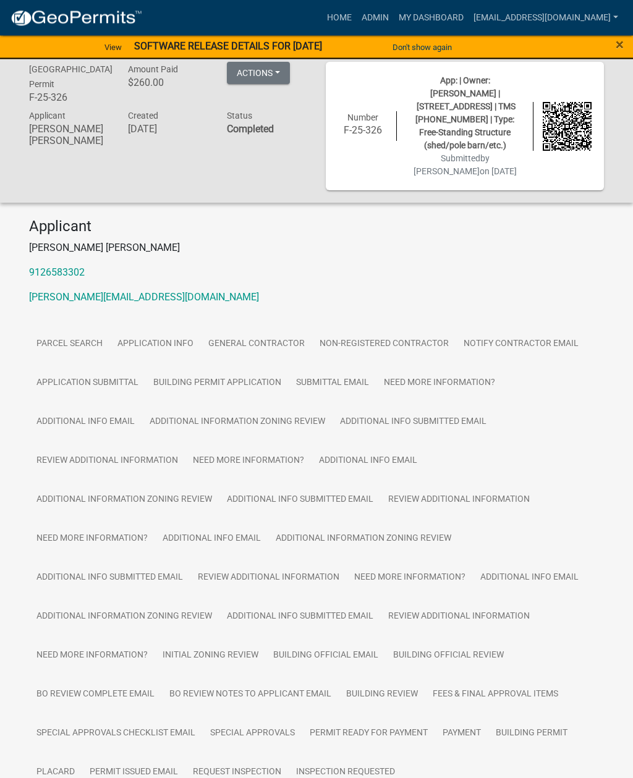
scroll to position [0, 0]
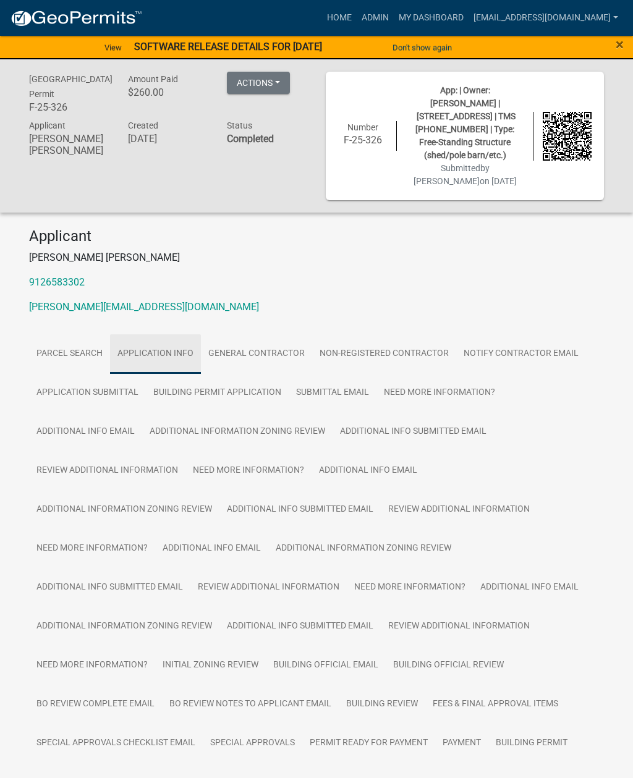
click at [155, 357] on link "Application Info" at bounding box center [155, 354] width 91 height 40
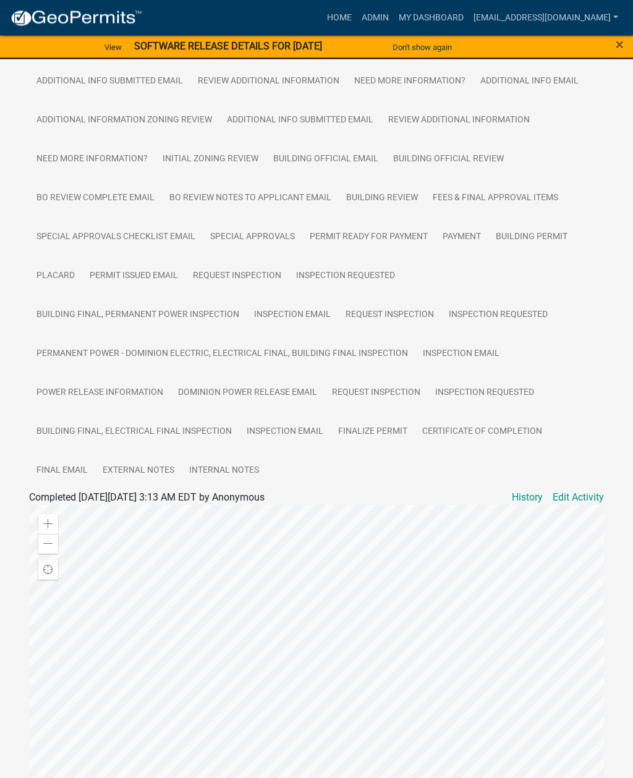
scroll to position [506, 0]
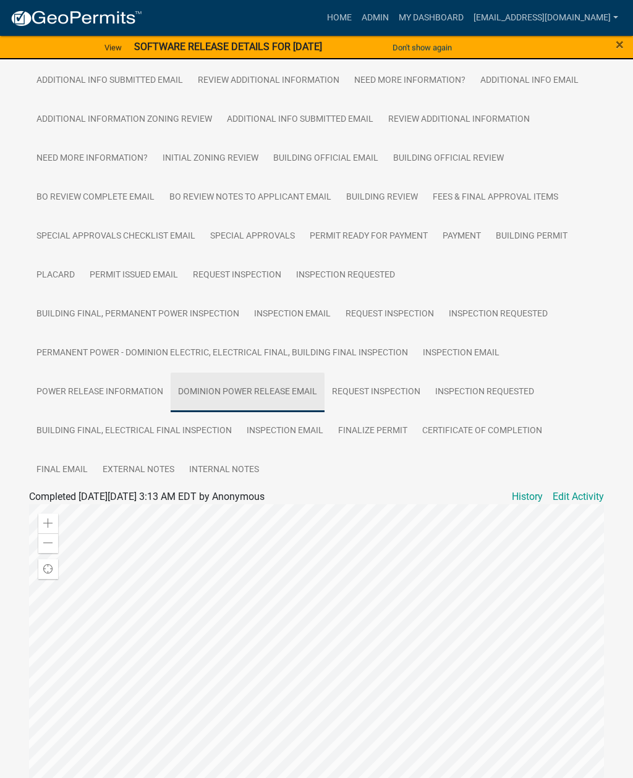
click at [261, 391] on link "Dominion Power Release Email" at bounding box center [248, 393] width 154 height 40
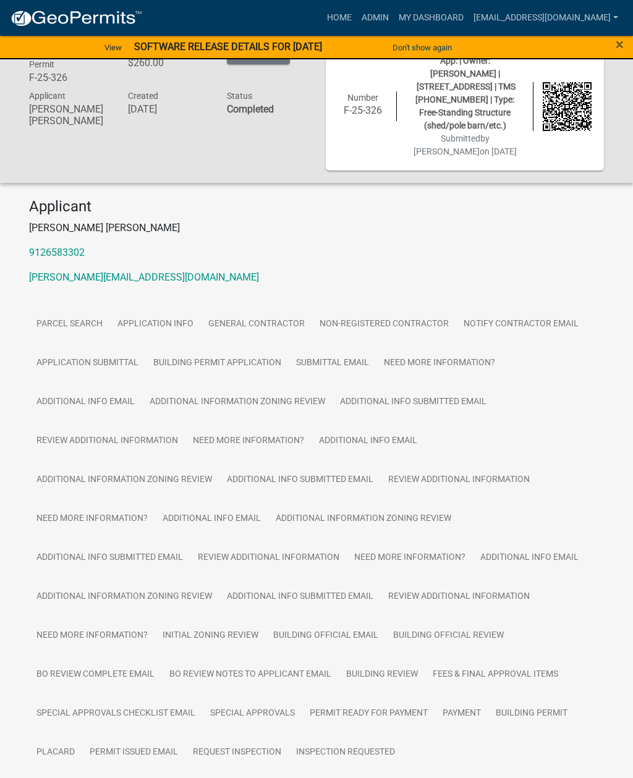
scroll to position [0, 0]
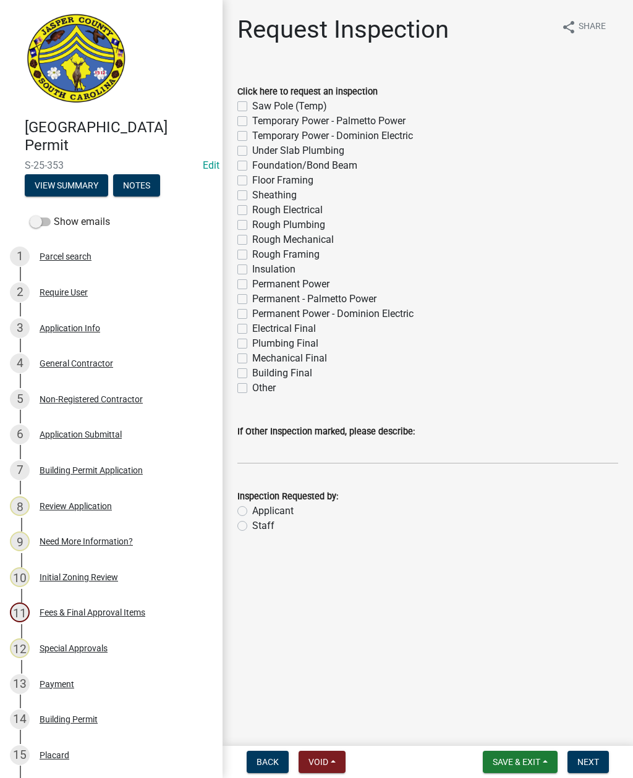
click at [252, 388] on label "Other" at bounding box center [263, 388] width 23 height 15
click at [252, 388] on input "Other" at bounding box center [256, 385] width 8 height 8
checkbox input "true"
checkbox input "false"
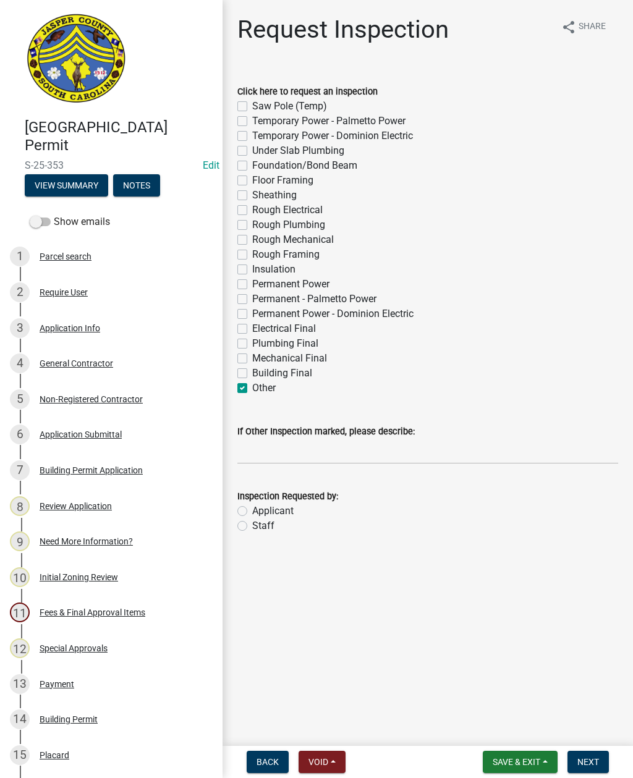
checkbox input "false"
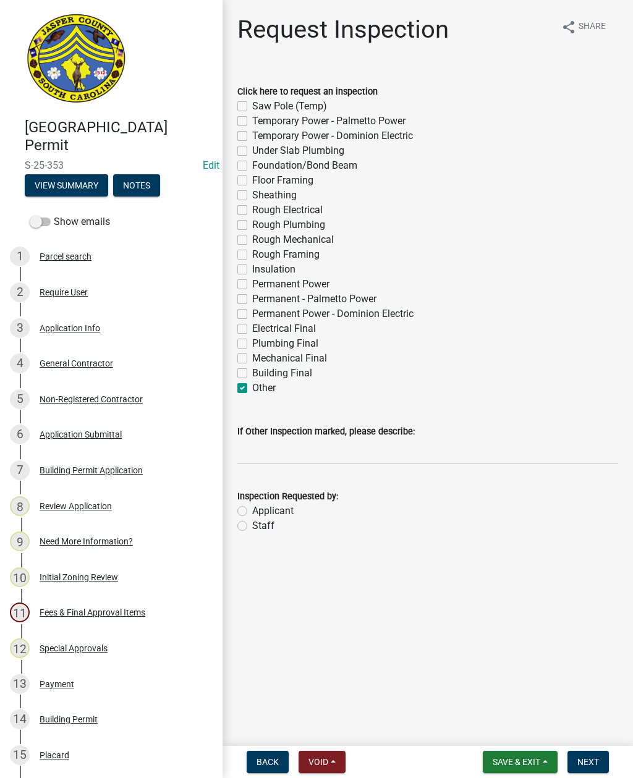
checkbox input "false"
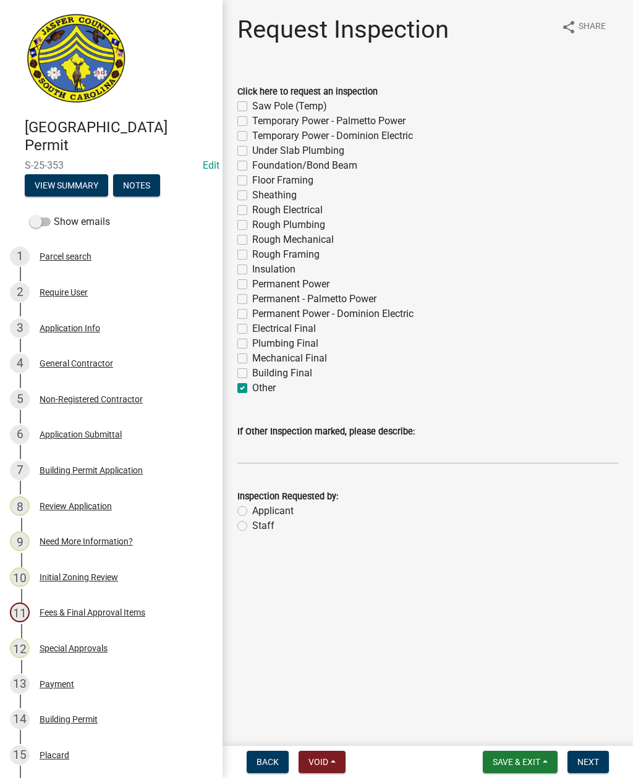
checkbox input "false"
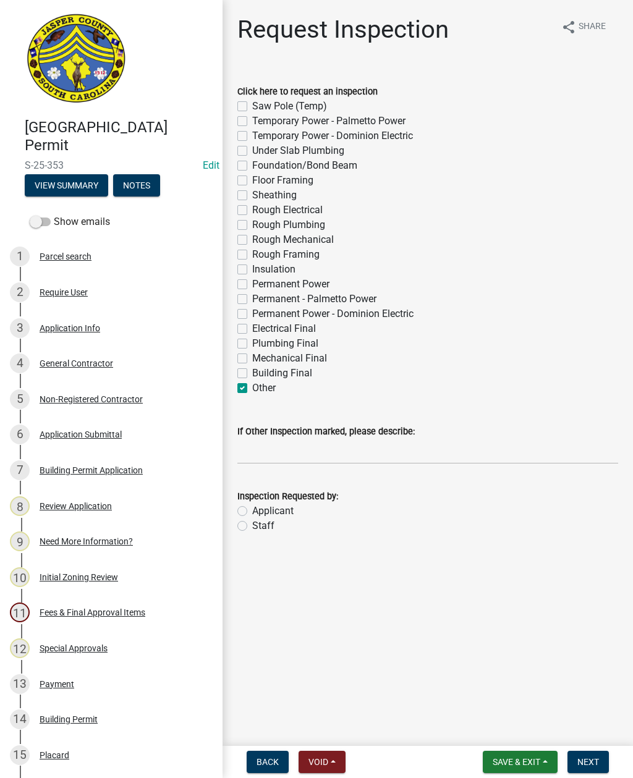
checkbox input "false"
checkbox input "true"
click at [267, 448] on input "If Other Inspection marked, please describe:" at bounding box center [427, 451] width 381 height 25
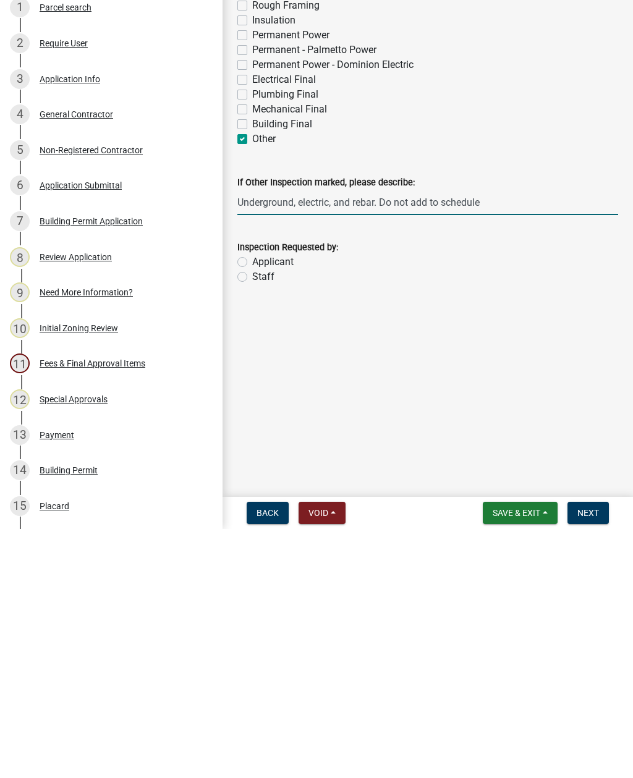
type input "Underground, electric, and rebar. Do not add to schedule"
click at [252, 518] on label "Staff" at bounding box center [263, 525] width 22 height 15
click at [252, 518] on input "Staff" at bounding box center [256, 522] width 8 height 8
radio input "true"
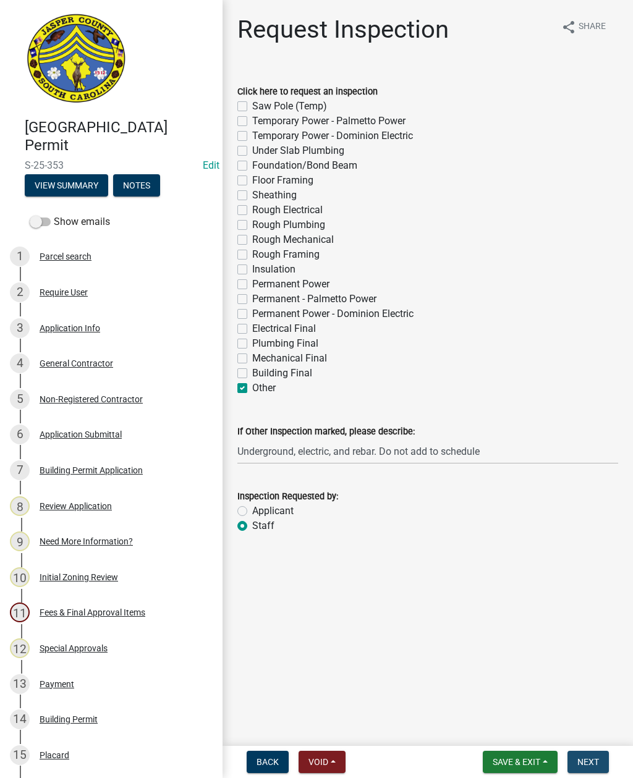
click at [593, 758] on span "Next" at bounding box center [588, 762] width 22 height 10
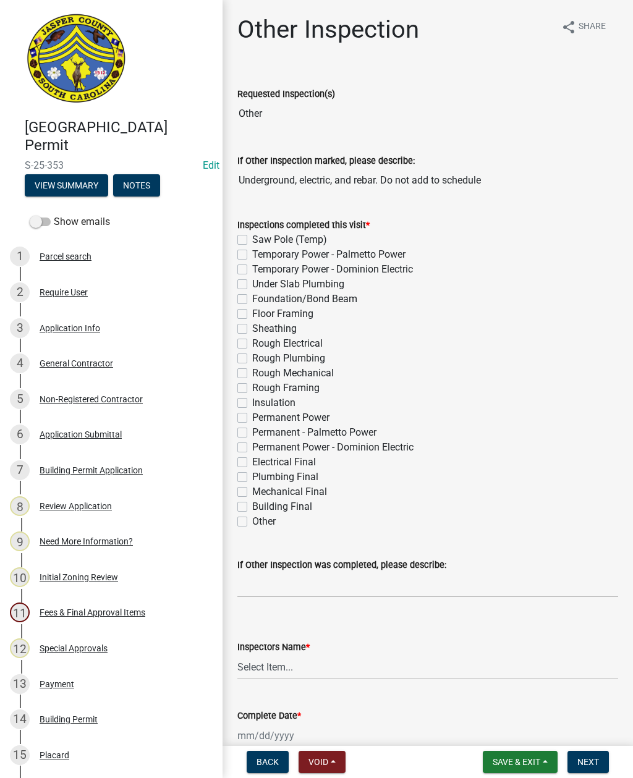
click at [252, 523] on label "Other" at bounding box center [263, 521] width 23 height 15
click at [252, 522] on input "Other" at bounding box center [256, 518] width 8 height 8
checkbox input "true"
checkbox input "false"
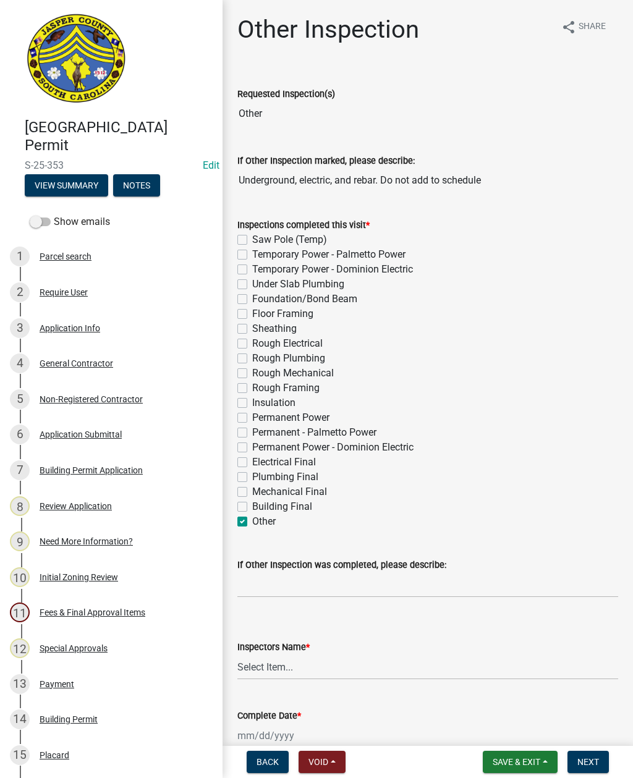
checkbox input "false"
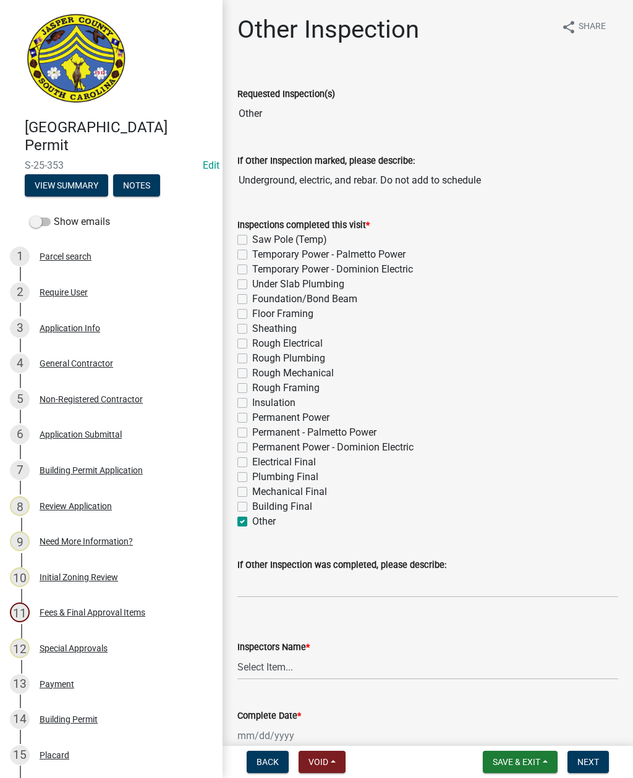
checkbox input "false"
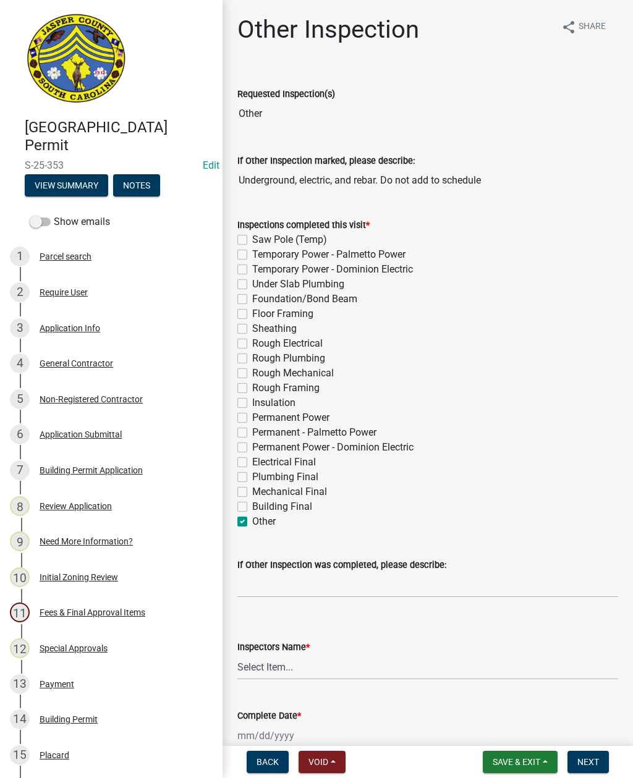
checkbox input "false"
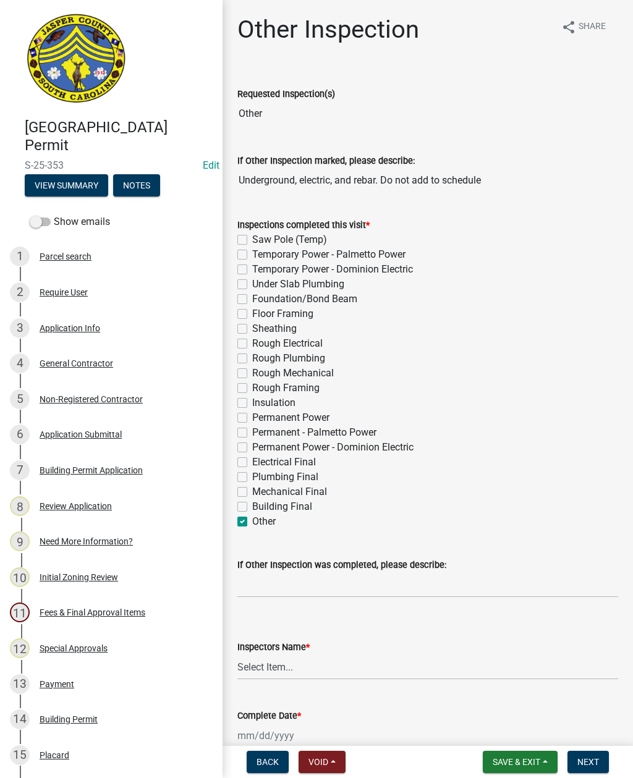
checkbox input "false"
checkbox input "true"
click at [297, 580] on input "If Other Inspection was completed, please describe:" at bounding box center [427, 584] width 381 height 25
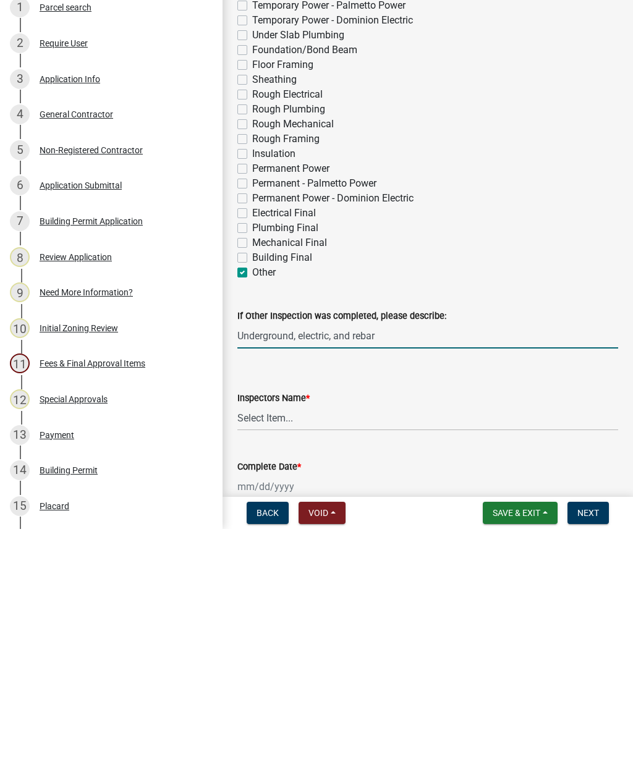
type input "Underground, electric, and rebar"
click at [297, 654] on select "Select Item... [EMAIL_ADDRESS][DOMAIN_NAME] ([PERSON_NAME] ) rcampbell ([PERSON…" at bounding box center [427, 666] width 381 height 25
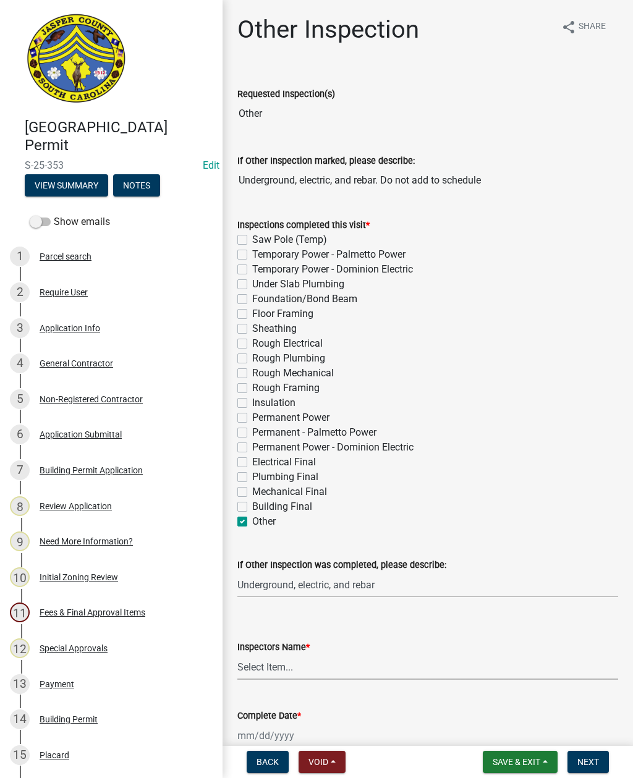
select select "2d9ba1e5-2fdd-4b15-98d0-073dcbeb5880"
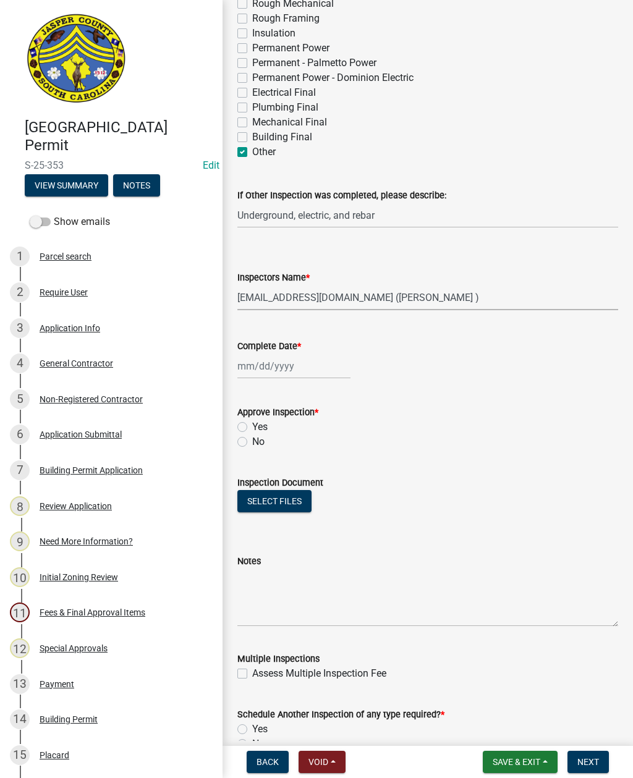
scroll to position [371, 0]
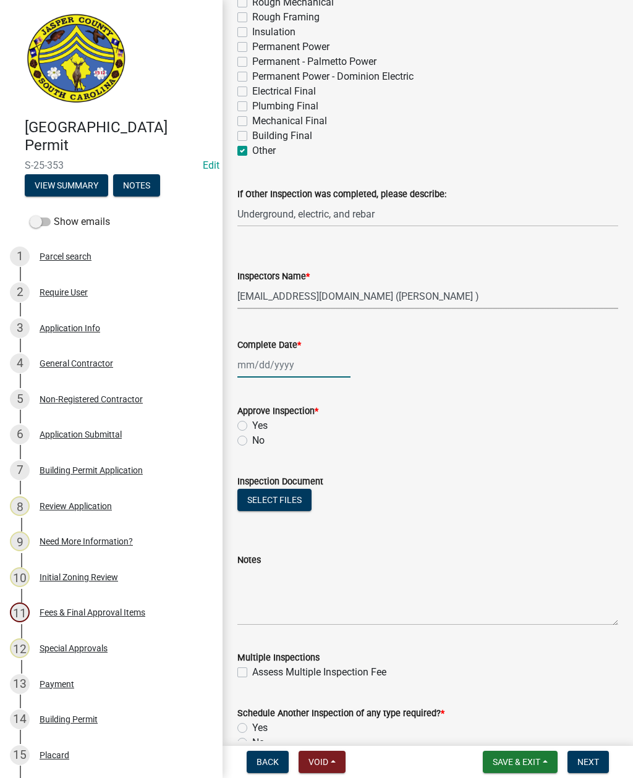
click at [283, 362] on div at bounding box center [293, 364] width 113 height 25
select select "9"
select select "2025"
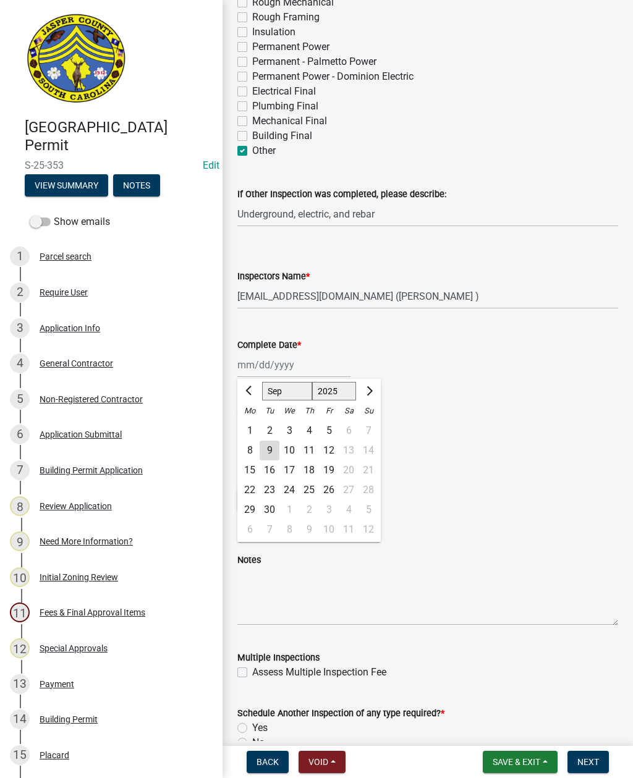
click at [274, 447] on div "9" at bounding box center [270, 451] width 20 height 20
type input "[DATE]"
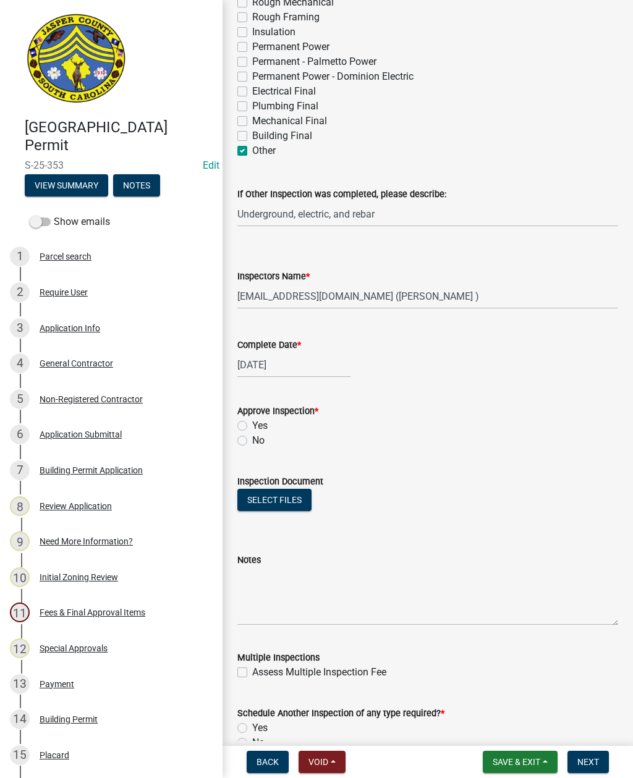
click at [252, 423] on label "Yes" at bounding box center [259, 425] width 15 height 15
click at [252, 423] on input "Yes" at bounding box center [256, 422] width 8 height 8
radio input "true"
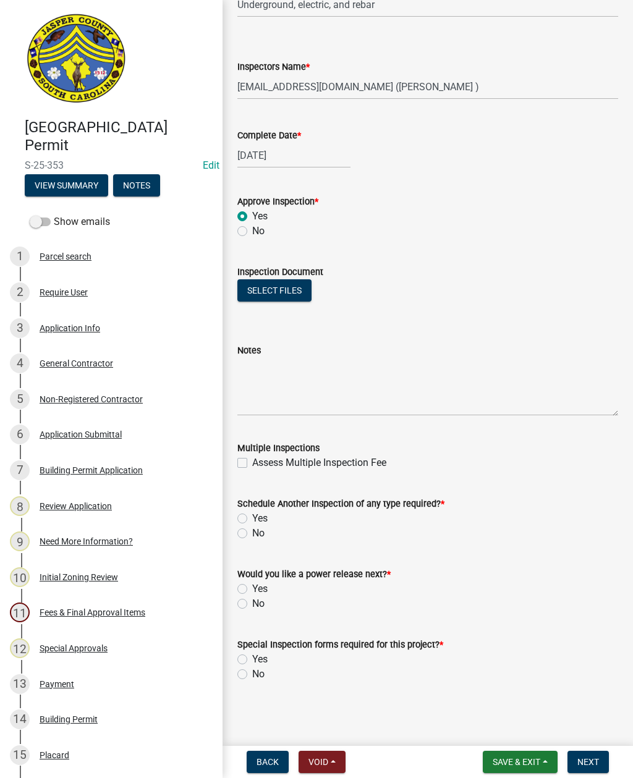
scroll to position [580, 0]
click at [252, 520] on label "Yes" at bounding box center [259, 518] width 15 height 15
click at [252, 519] on input "Yes" at bounding box center [256, 515] width 8 height 8
radio input "true"
click at [252, 604] on label "No" at bounding box center [258, 603] width 12 height 15
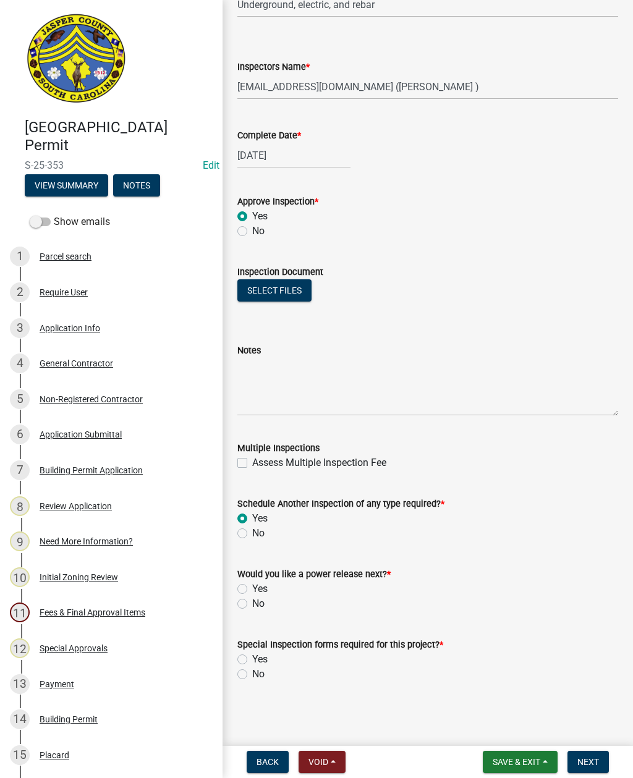
click at [252, 604] on input "No" at bounding box center [256, 600] width 8 height 8
radio input "true"
click at [252, 675] on label "No" at bounding box center [258, 674] width 12 height 15
click at [252, 675] on input "No" at bounding box center [256, 671] width 8 height 8
radio input "true"
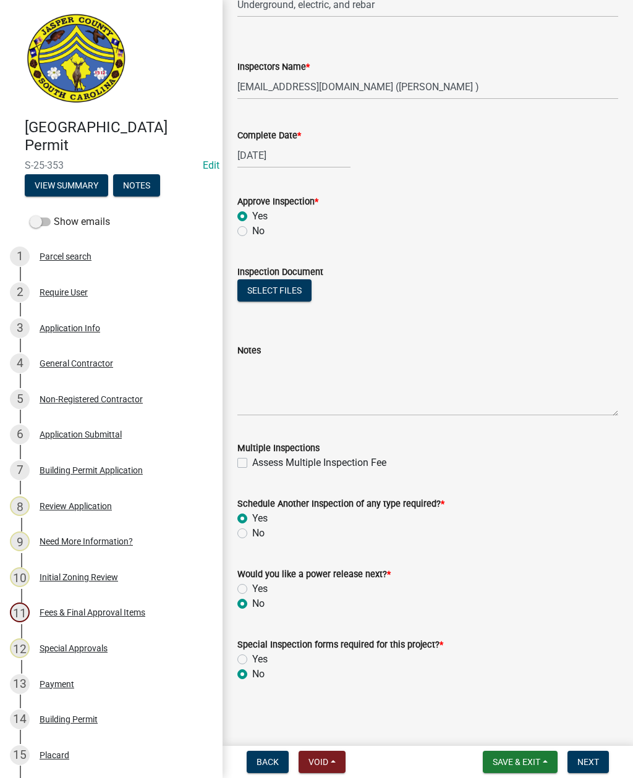
click at [581, 759] on span "Next" at bounding box center [588, 762] width 22 height 10
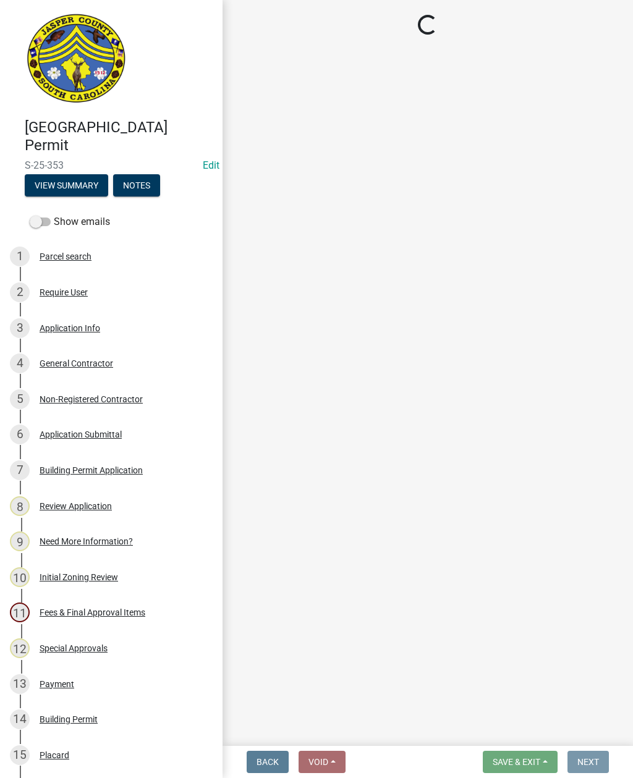
scroll to position [0, 0]
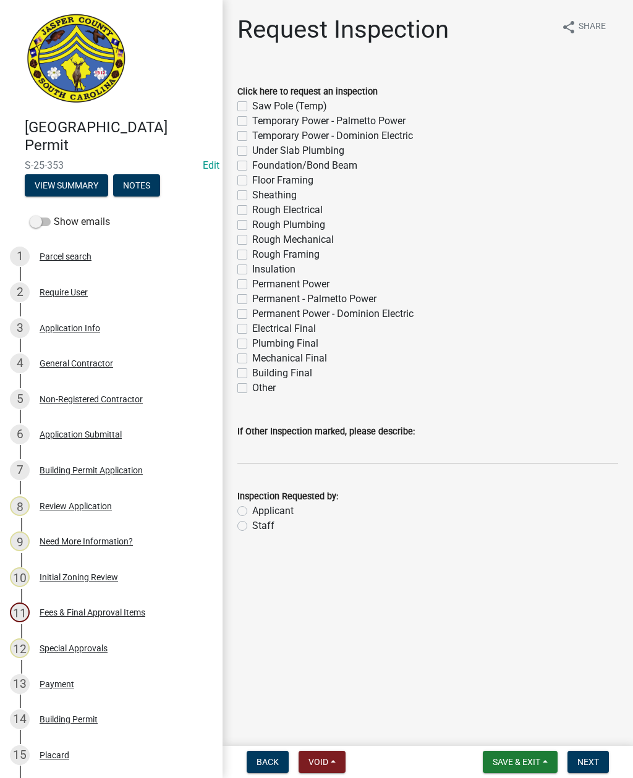
click at [528, 761] on span "Save & Exit" at bounding box center [517, 762] width 48 height 10
click at [517, 734] on button "Save & Exit" at bounding box center [508, 730] width 99 height 30
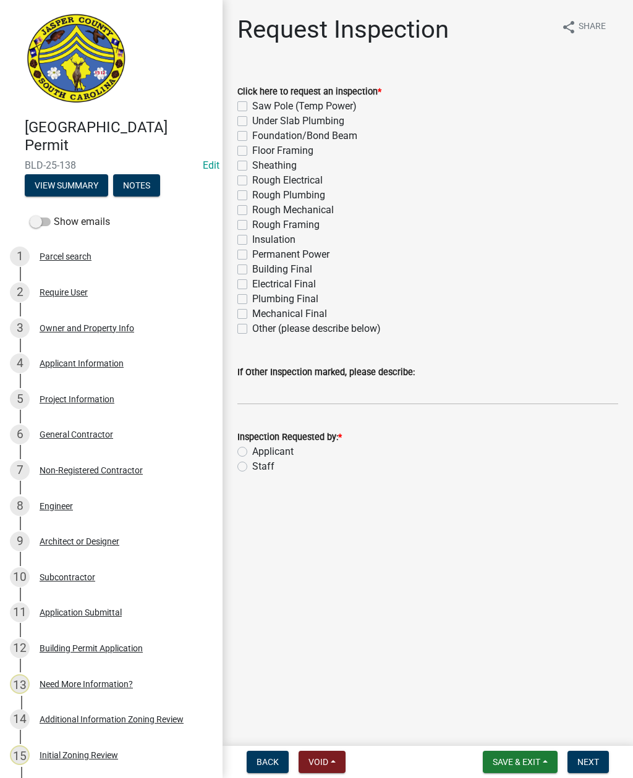
click at [252, 333] on label "Other (please describe below)" at bounding box center [316, 328] width 129 height 15
click at [252, 329] on input "Other (please describe below)" at bounding box center [256, 325] width 8 height 8
checkbox input "true"
checkbox input "false"
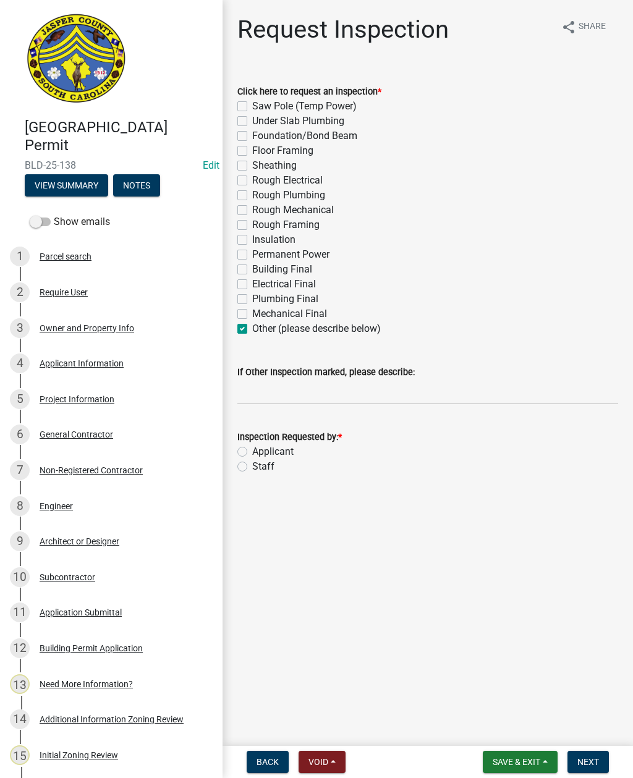
checkbox input "false"
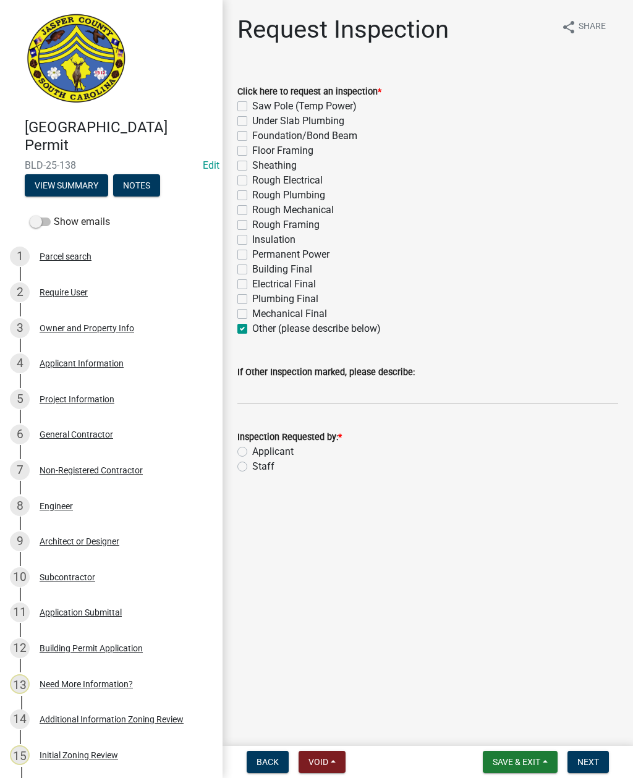
checkbox input "false"
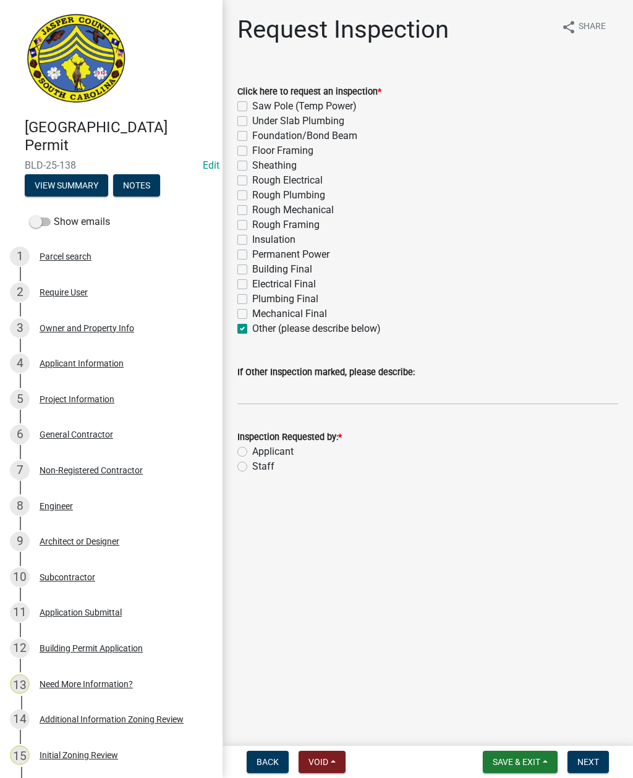
checkbox input "false"
checkbox input "true"
click at [270, 387] on input "If Other Inspection marked, please describe:" at bounding box center [427, 391] width 381 height 25
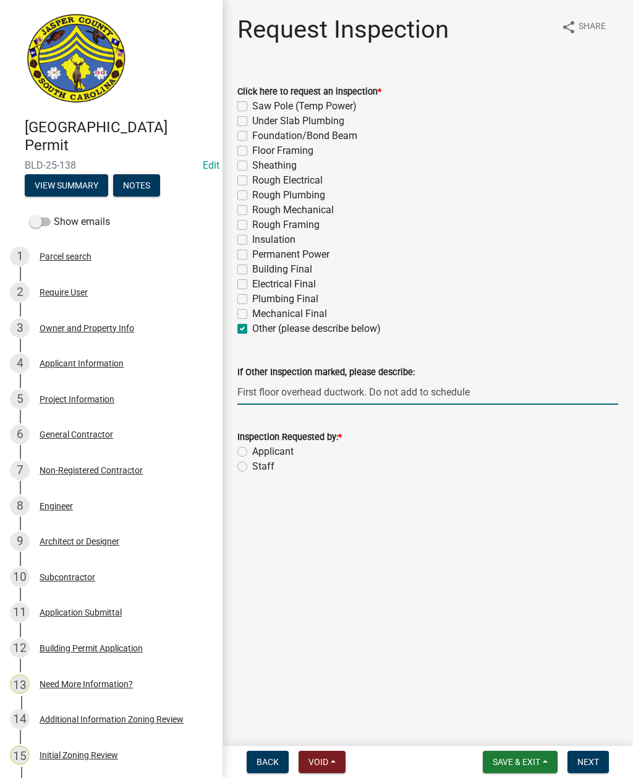
type input "First floor overhead ductwork. Do not add to schedule"
click at [252, 464] on label "Staff" at bounding box center [263, 466] width 22 height 15
click at [252, 464] on input "Staff" at bounding box center [256, 463] width 8 height 8
radio input "true"
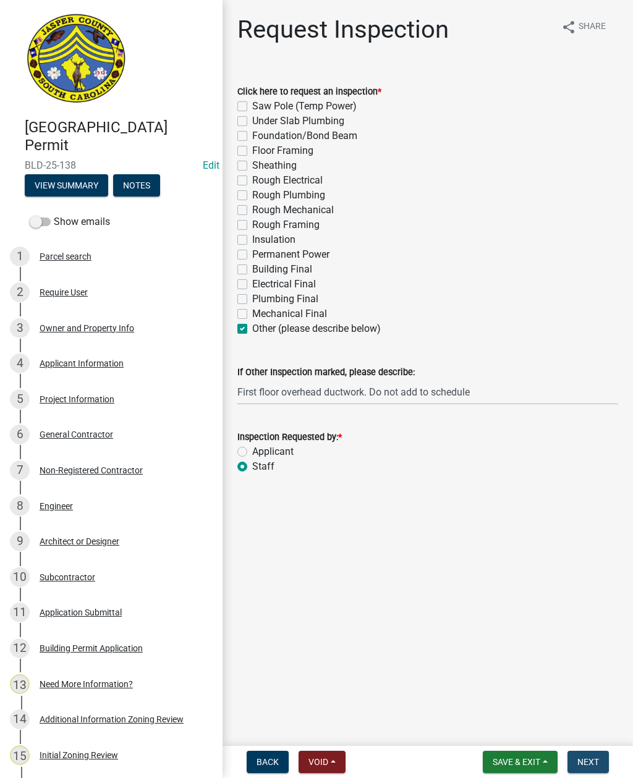
click at [591, 761] on span "Next" at bounding box center [588, 762] width 22 height 10
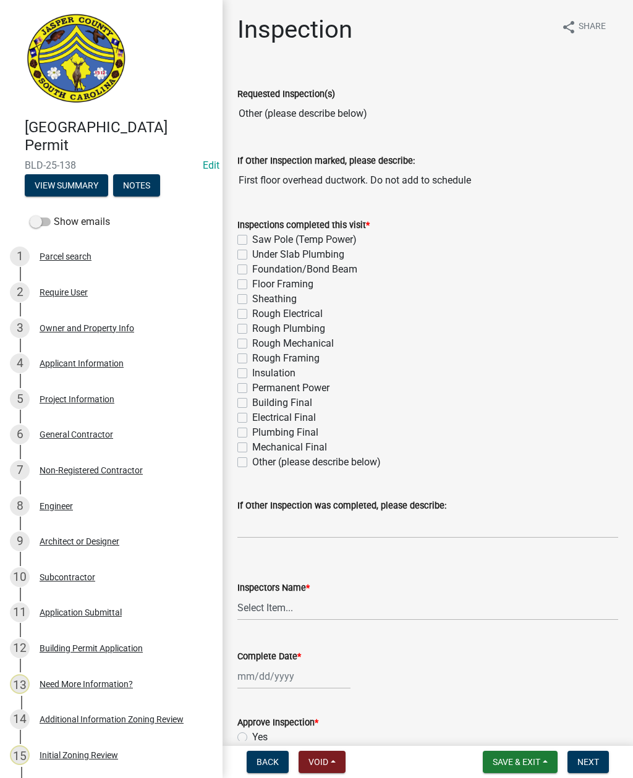
click at [252, 462] on label "Other (please describe below)" at bounding box center [316, 462] width 129 height 15
click at [252, 462] on input "Other (please describe below)" at bounding box center [256, 459] width 8 height 8
checkbox input "true"
checkbox input "false"
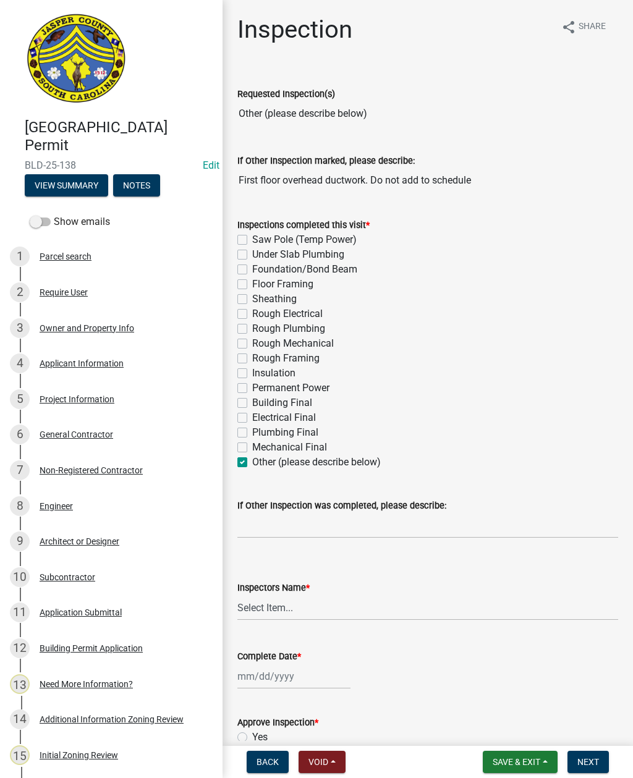
checkbox input "false"
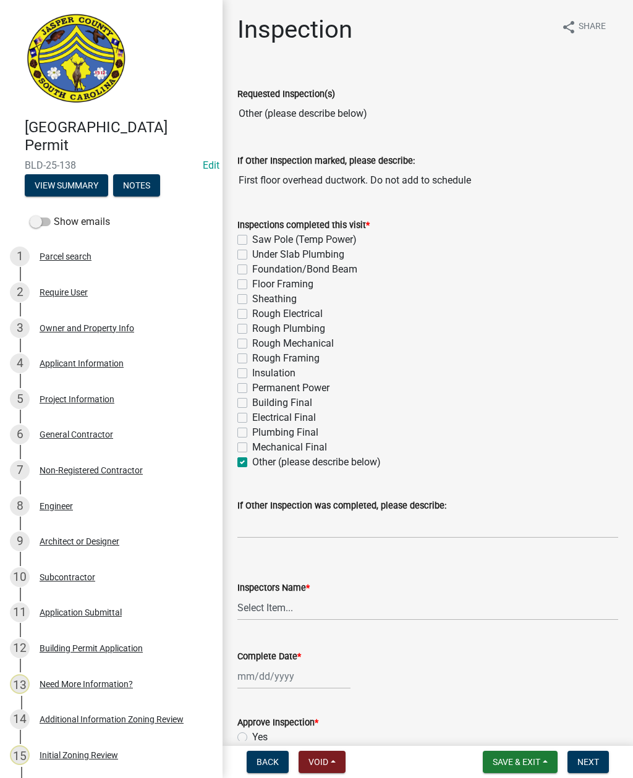
checkbox input "false"
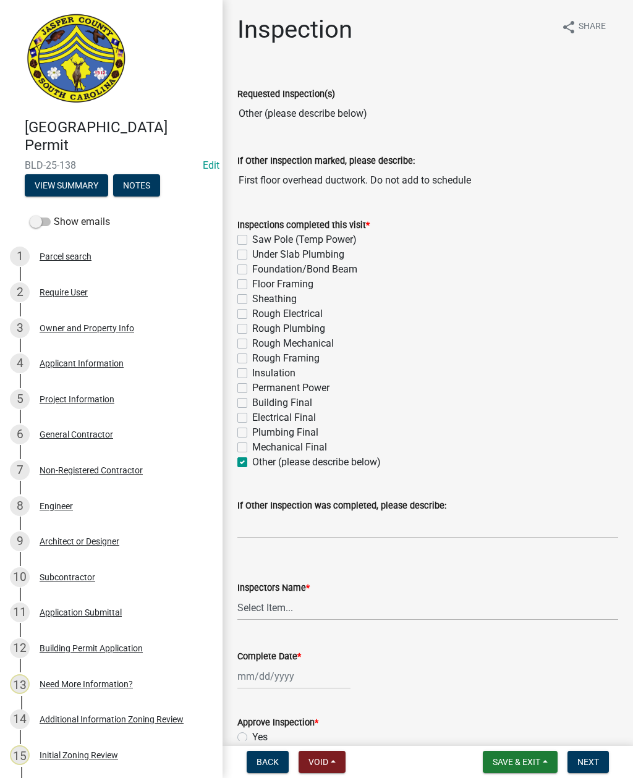
checkbox input "false"
checkbox input "true"
click at [268, 524] on input "If Other Inspection was completed, please describe:" at bounding box center [427, 525] width 381 height 25
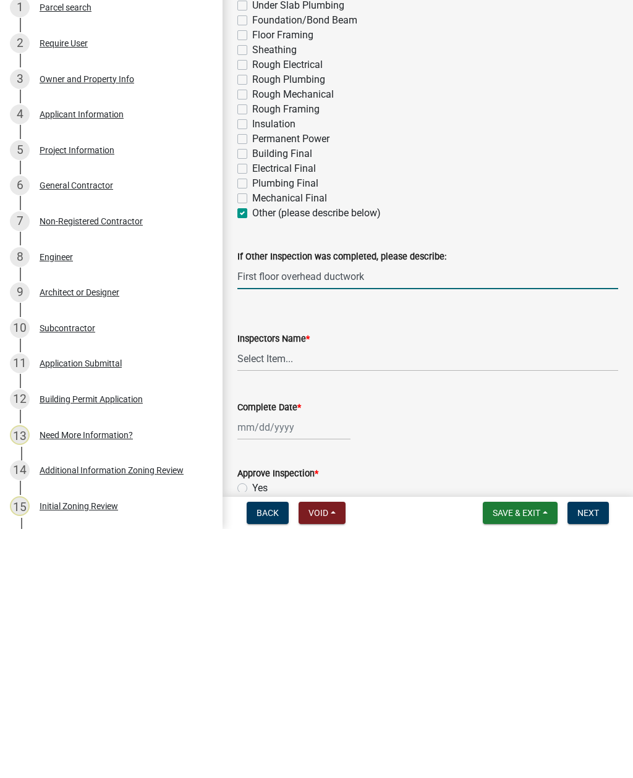
type input "First floor overhead ductwork"
click at [313, 595] on select "Select Item... [EMAIL_ADDRESS][DOMAIN_NAME] ([PERSON_NAME] ) rcampbell ([PERSON…" at bounding box center [427, 607] width 381 height 25
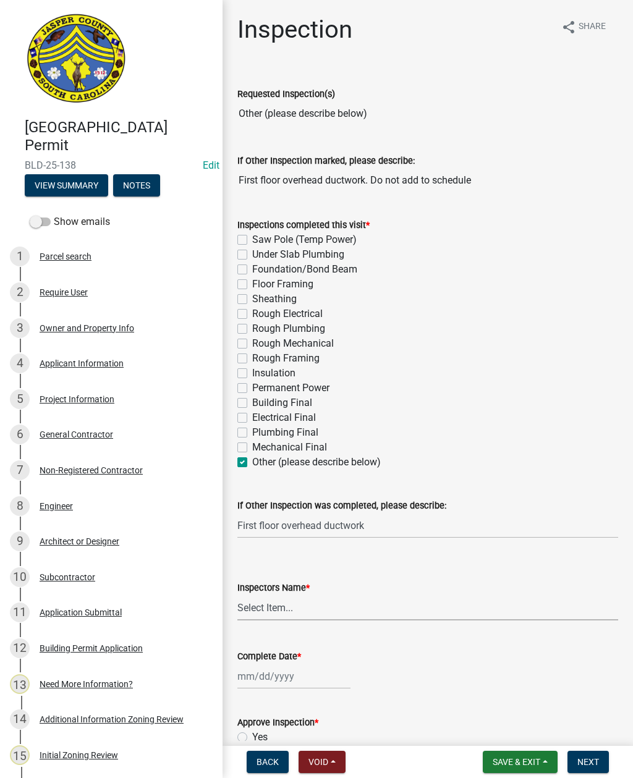
select select "2d9ba1e5-2fdd-4b15-98d0-073dcbeb5880"
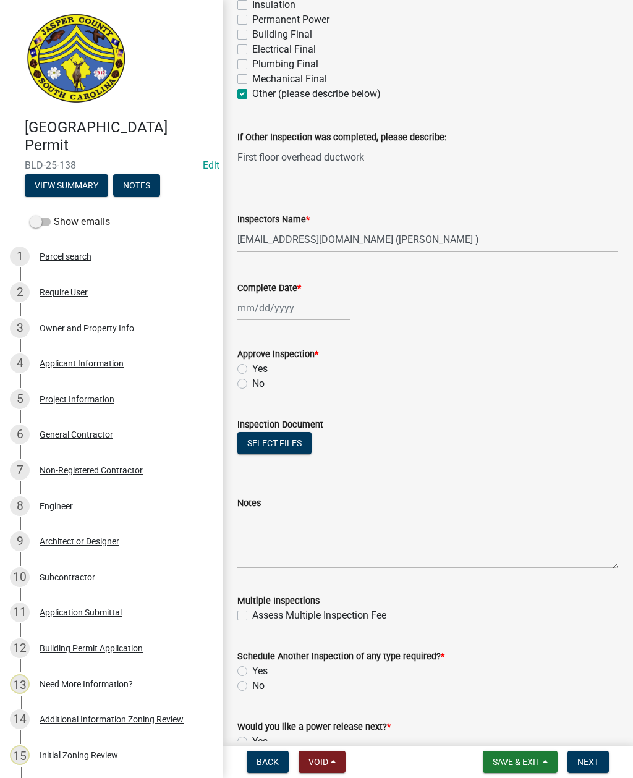
scroll to position [370, 0]
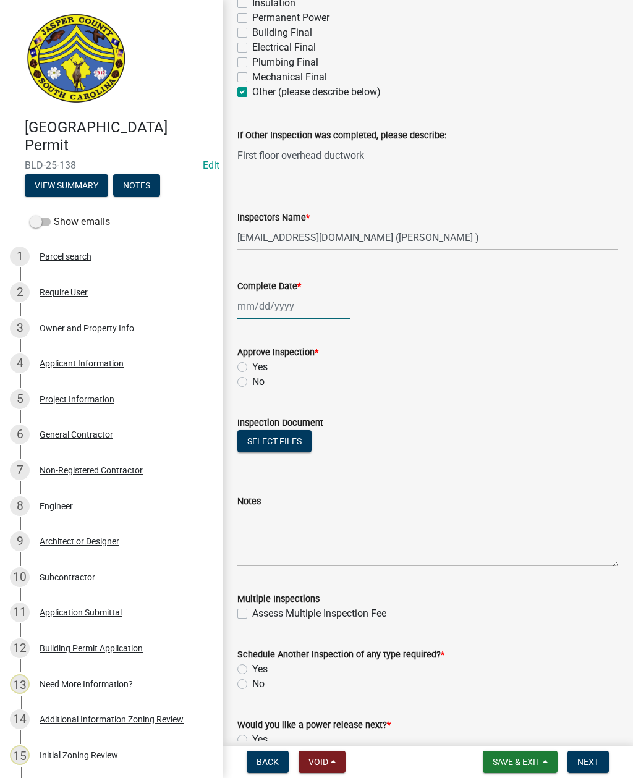
click at [280, 307] on div at bounding box center [293, 306] width 113 height 25
select select "9"
select select "2025"
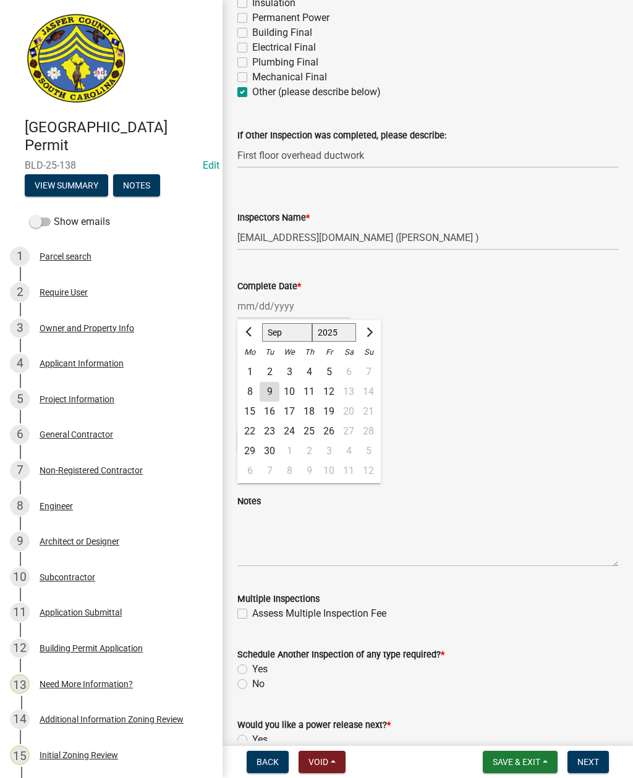
click at [274, 390] on div "9" at bounding box center [270, 392] width 20 height 20
type input "[DATE]"
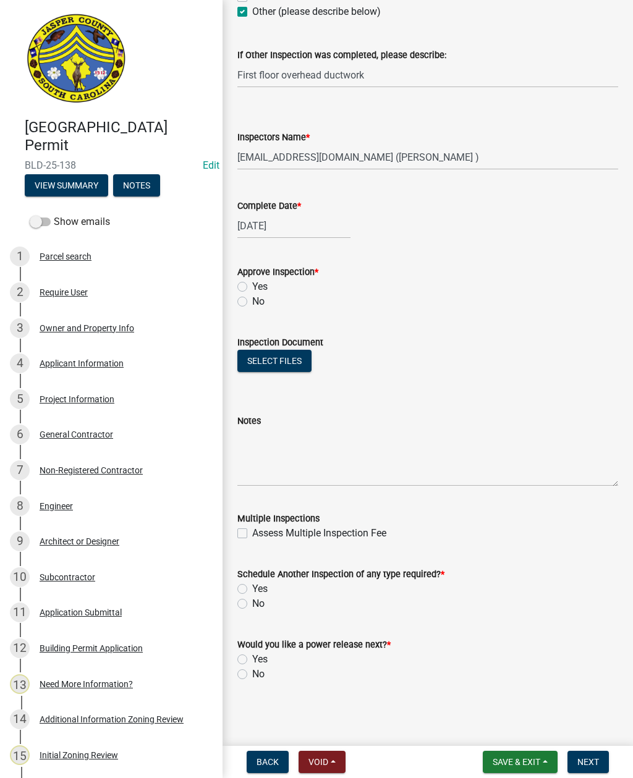
scroll to position [450, 0]
click at [252, 584] on label "Yes" at bounding box center [259, 588] width 15 height 15
click at [252, 584] on input "Yes" at bounding box center [256, 585] width 8 height 8
radio input "true"
click at [252, 673] on label "No" at bounding box center [258, 674] width 12 height 15
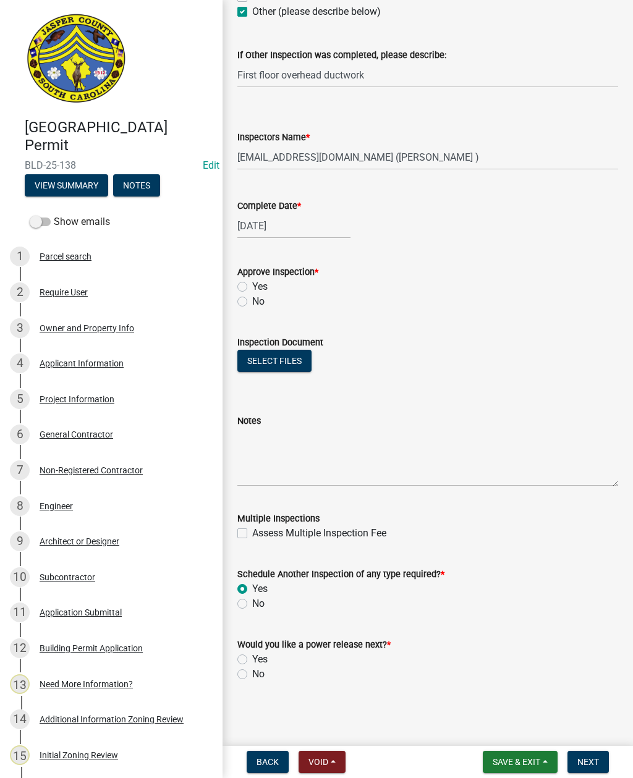
click at [252, 673] on input "No" at bounding box center [256, 671] width 8 height 8
radio input "true"
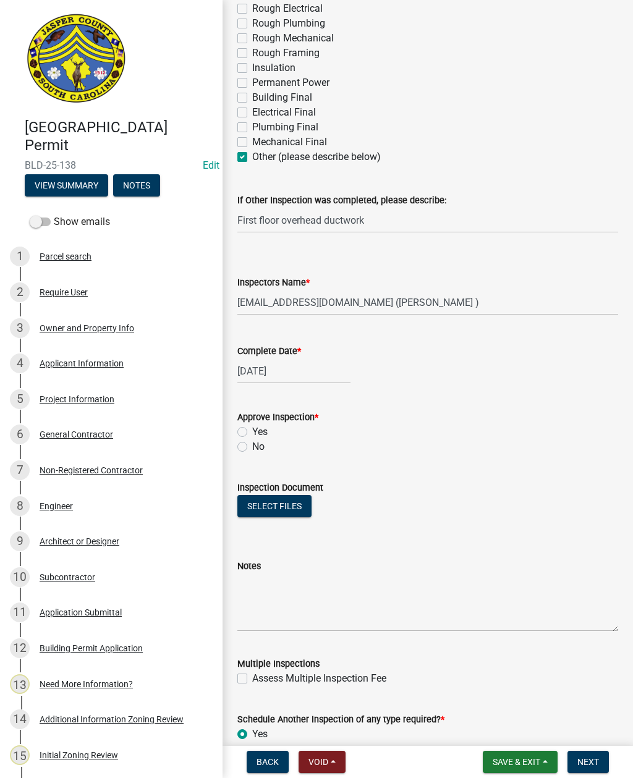
scroll to position [302, 0]
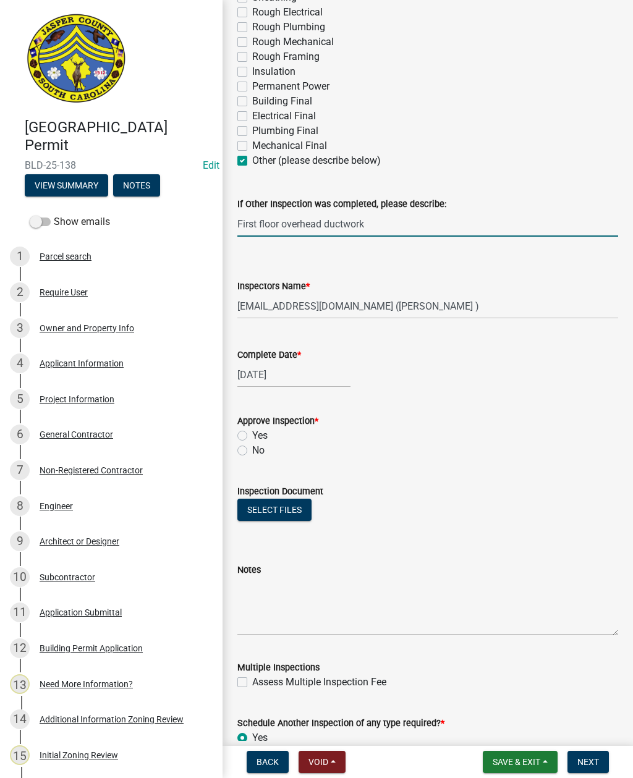
click at [617, 211] on input "First floor overhead ductwork" at bounding box center [427, 223] width 381 height 25
click at [252, 433] on label "Yes" at bounding box center [259, 435] width 15 height 15
click at [252, 433] on input "Yes" at bounding box center [256, 432] width 8 height 8
radio input "true"
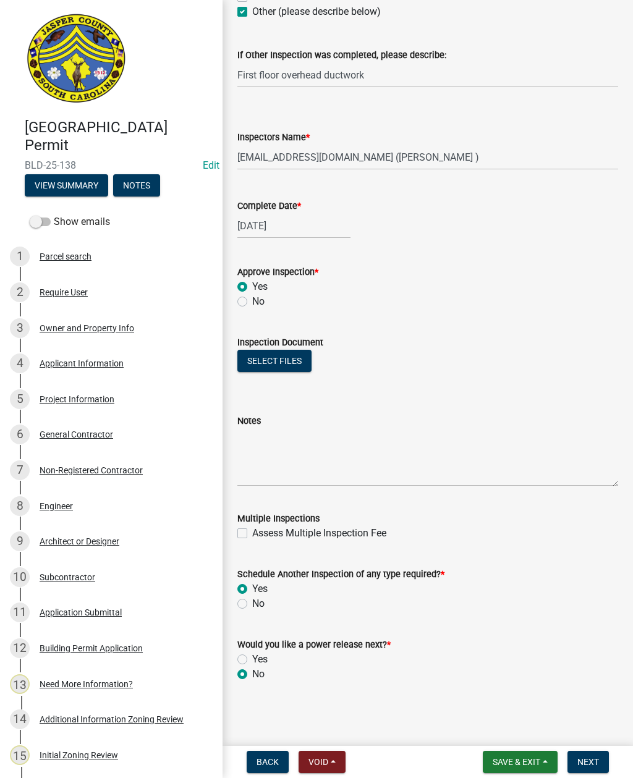
scroll to position [450, 0]
click at [281, 444] on textarea "Notes" at bounding box center [427, 457] width 381 height 58
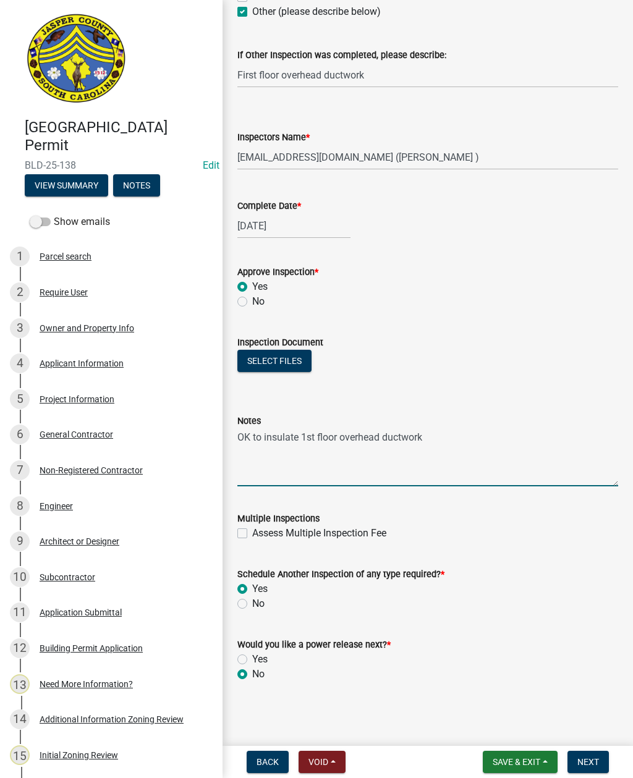
type textarea "OK to insulate 1st floor overhead ductwork"
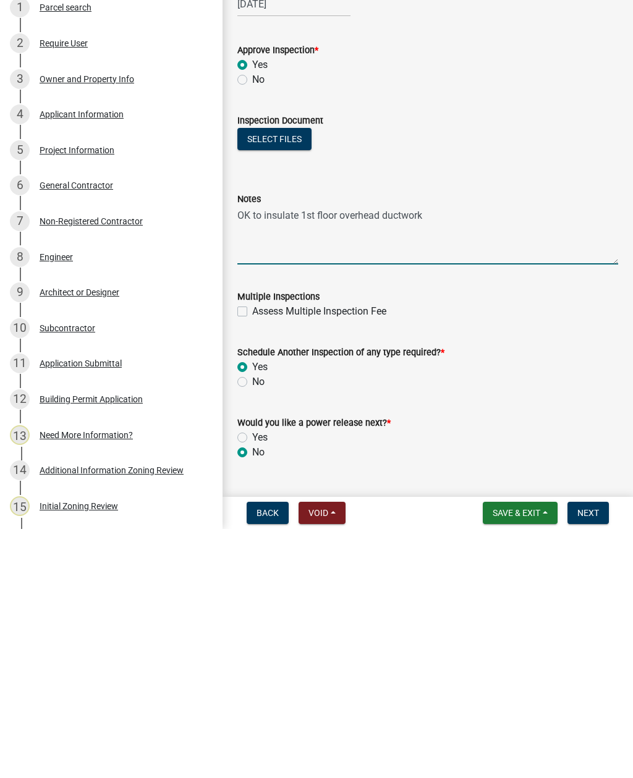
scroll to position [424, 0]
click at [583, 757] on span "Next" at bounding box center [588, 762] width 22 height 10
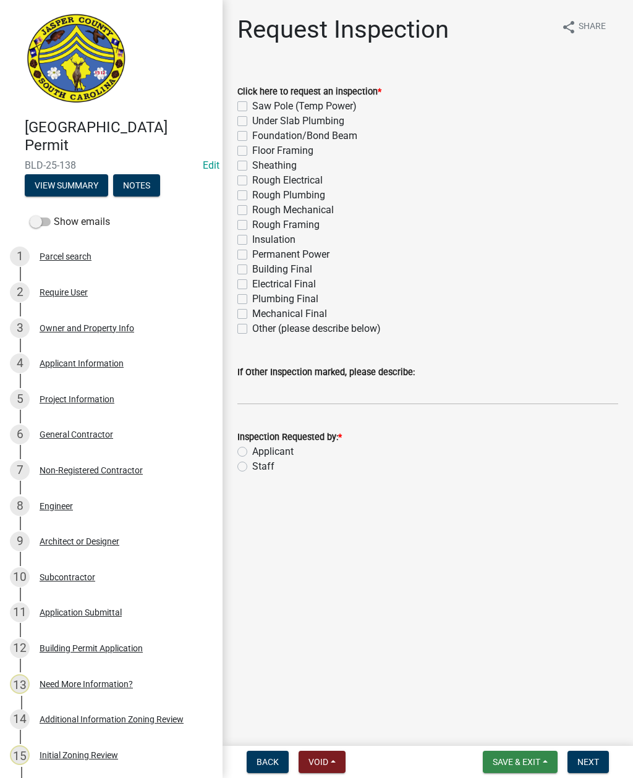
click at [508, 758] on span "Save & Exit" at bounding box center [517, 762] width 48 height 10
click at [500, 725] on button "Save & Exit" at bounding box center [508, 730] width 99 height 30
